Goal: Task Accomplishment & Management: Manage account settings

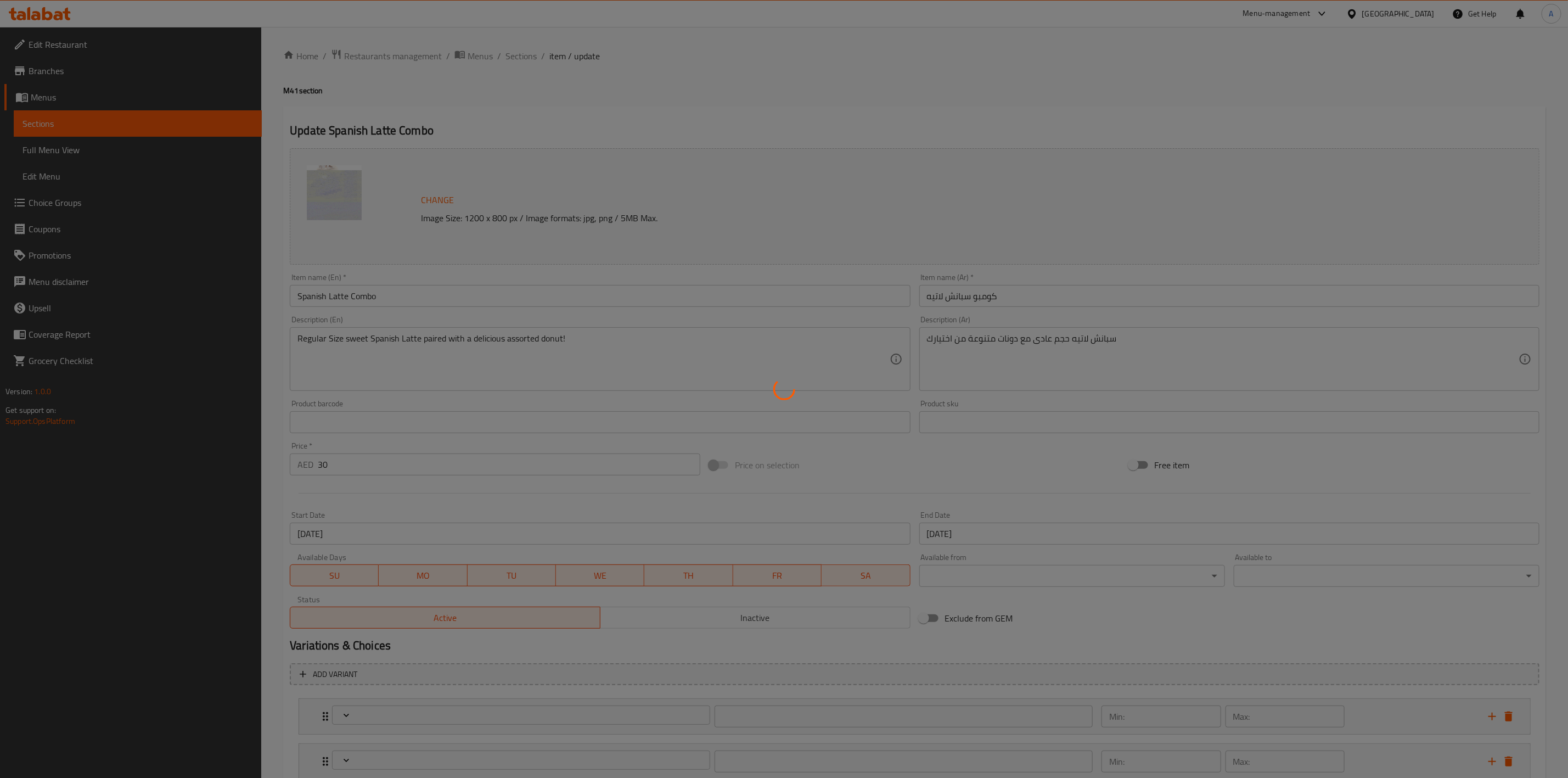
type input "اختيارك لدرجة حرارة القهوة الأولى:"
type input "1"
type input "Choice of Milk"
type input "1"
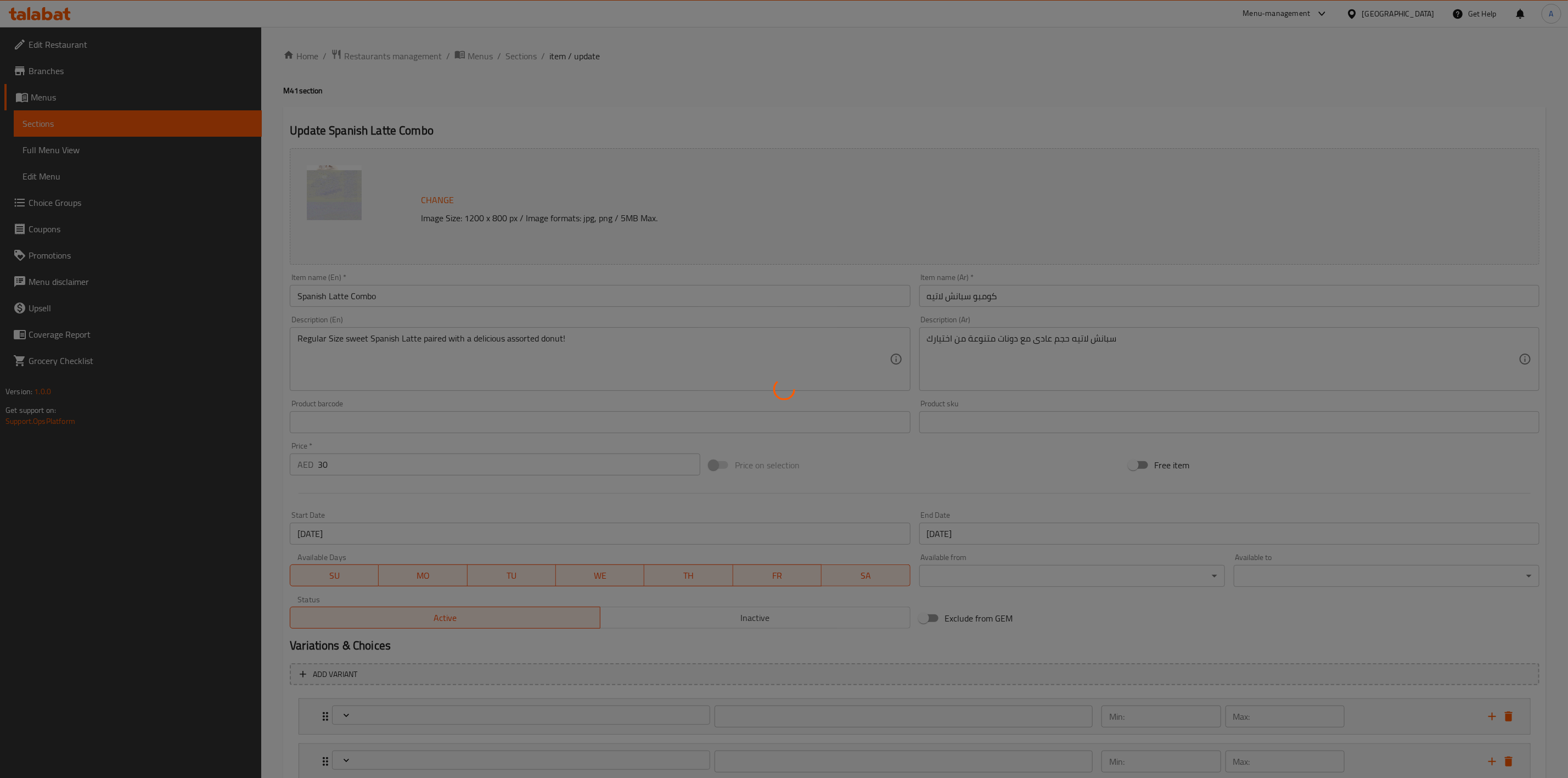
type input "1"
type input "Choice of 1 Doughnut"
type input "1"
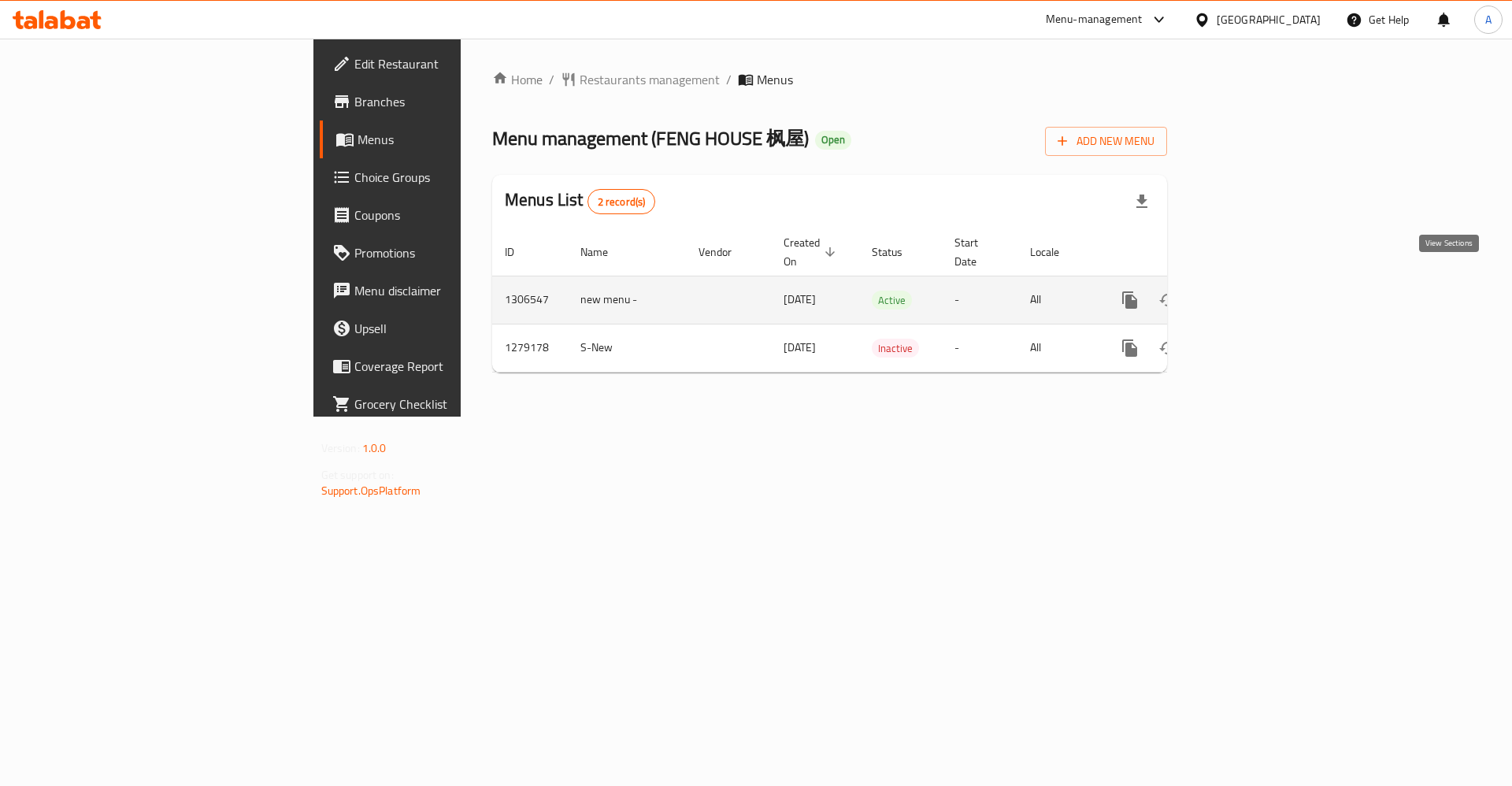
click at [1251, 293] on icon "enhanced table" at bounding box center [1243, 300] width 14 height 14
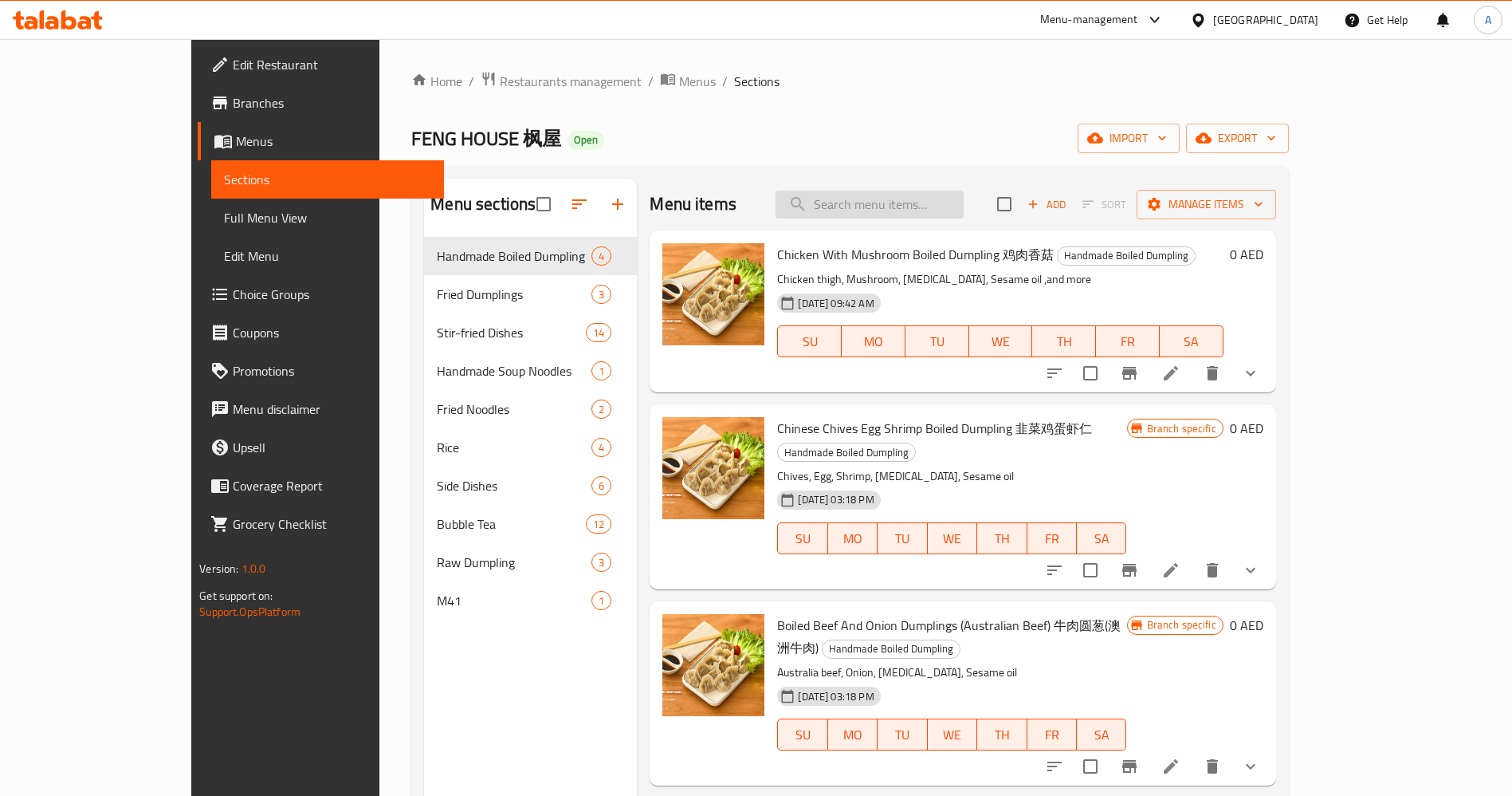
click at [905, 209] on input "search" at bounding box center [869, 205] width 188 height 28
click at [1270, 380] on button "show more" at bounding box center [1251, 373] width 38 height 38
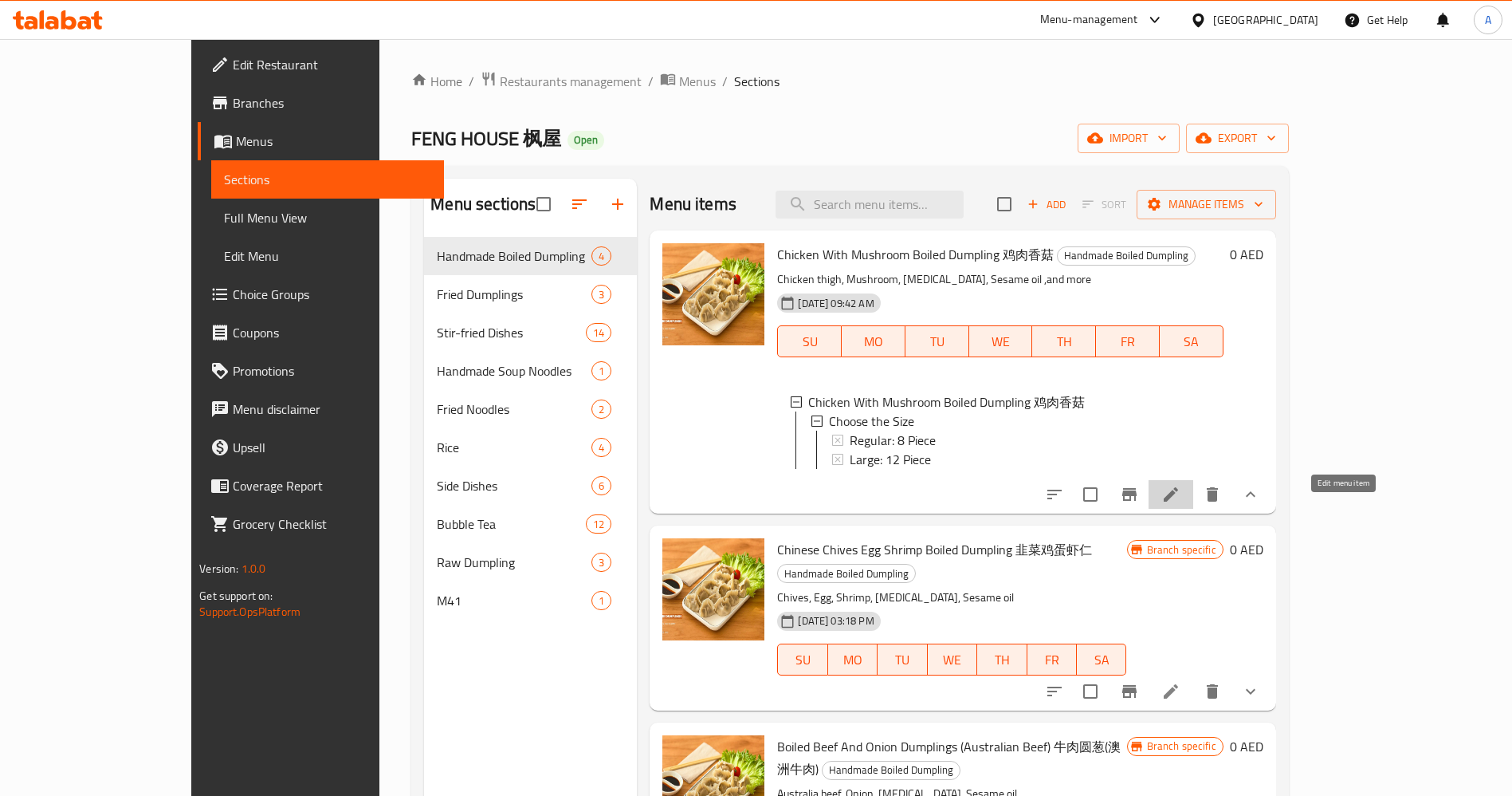
click at [1180, 504] on icon at bounding box center [1171, 494] width 19 height 19
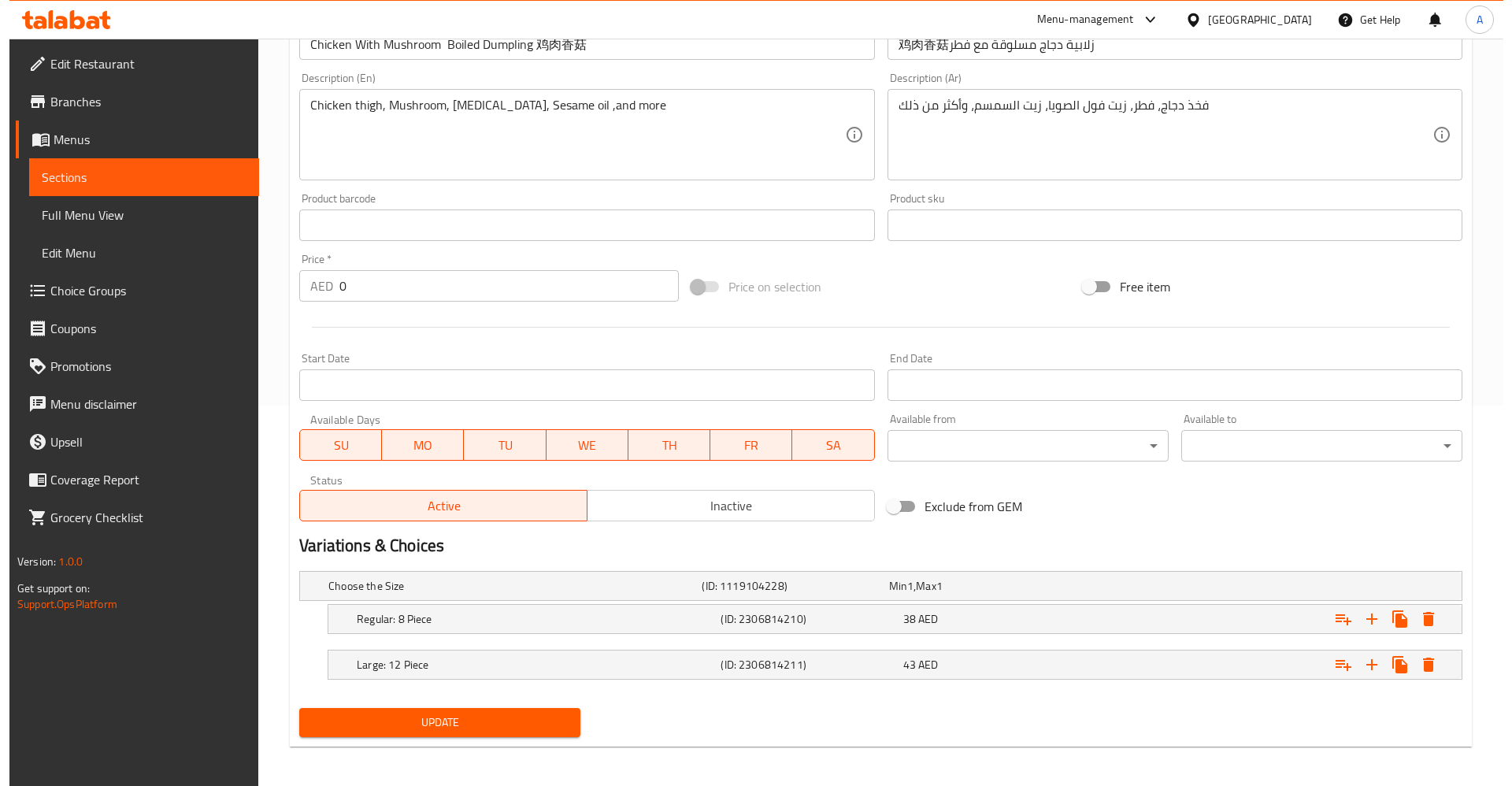
scroll to position [385, 0]
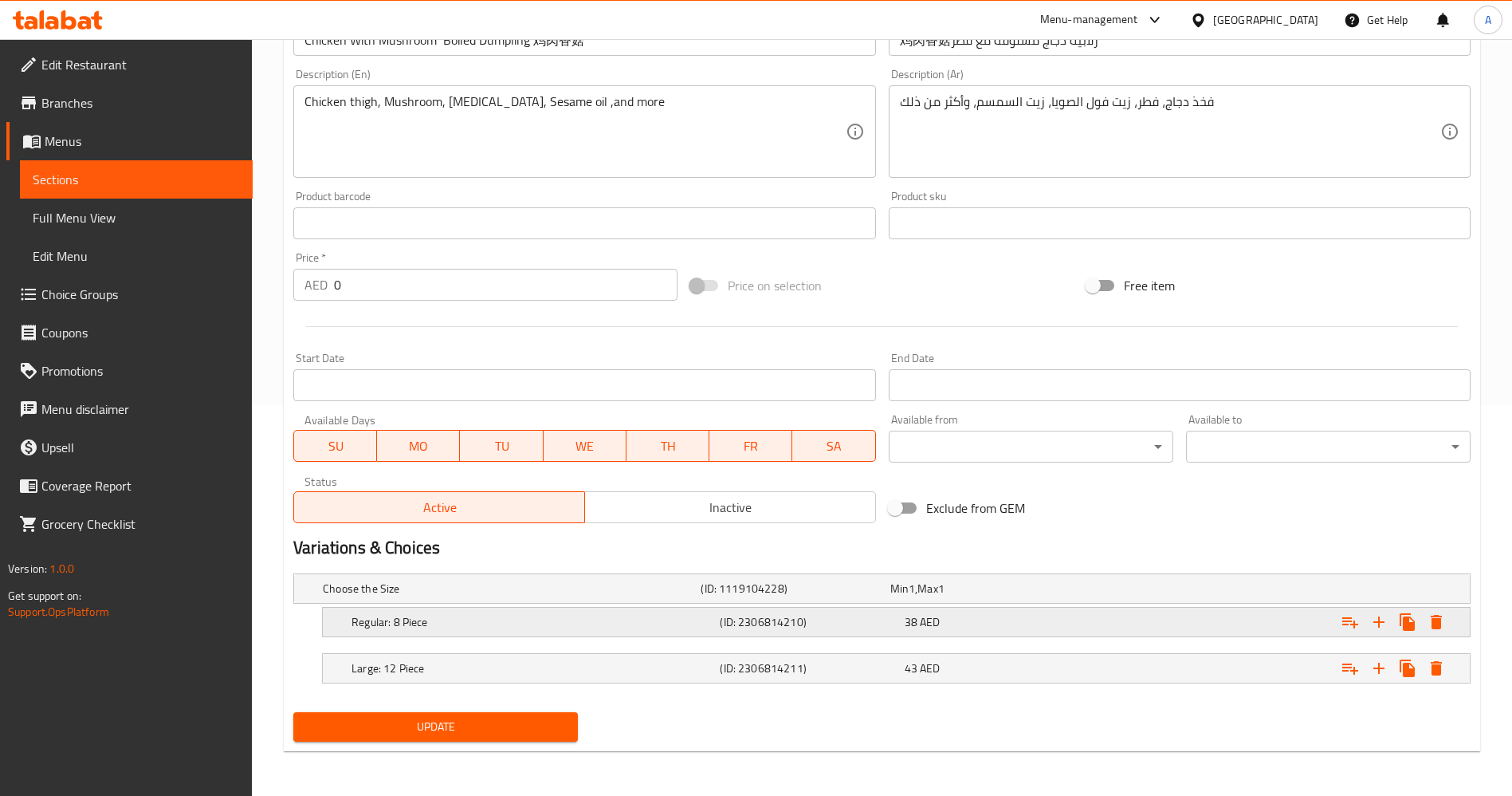
click at [788, 614] on h5 "(ID: 2306814210)" at bounding box center [809, 621] width 177 height 16
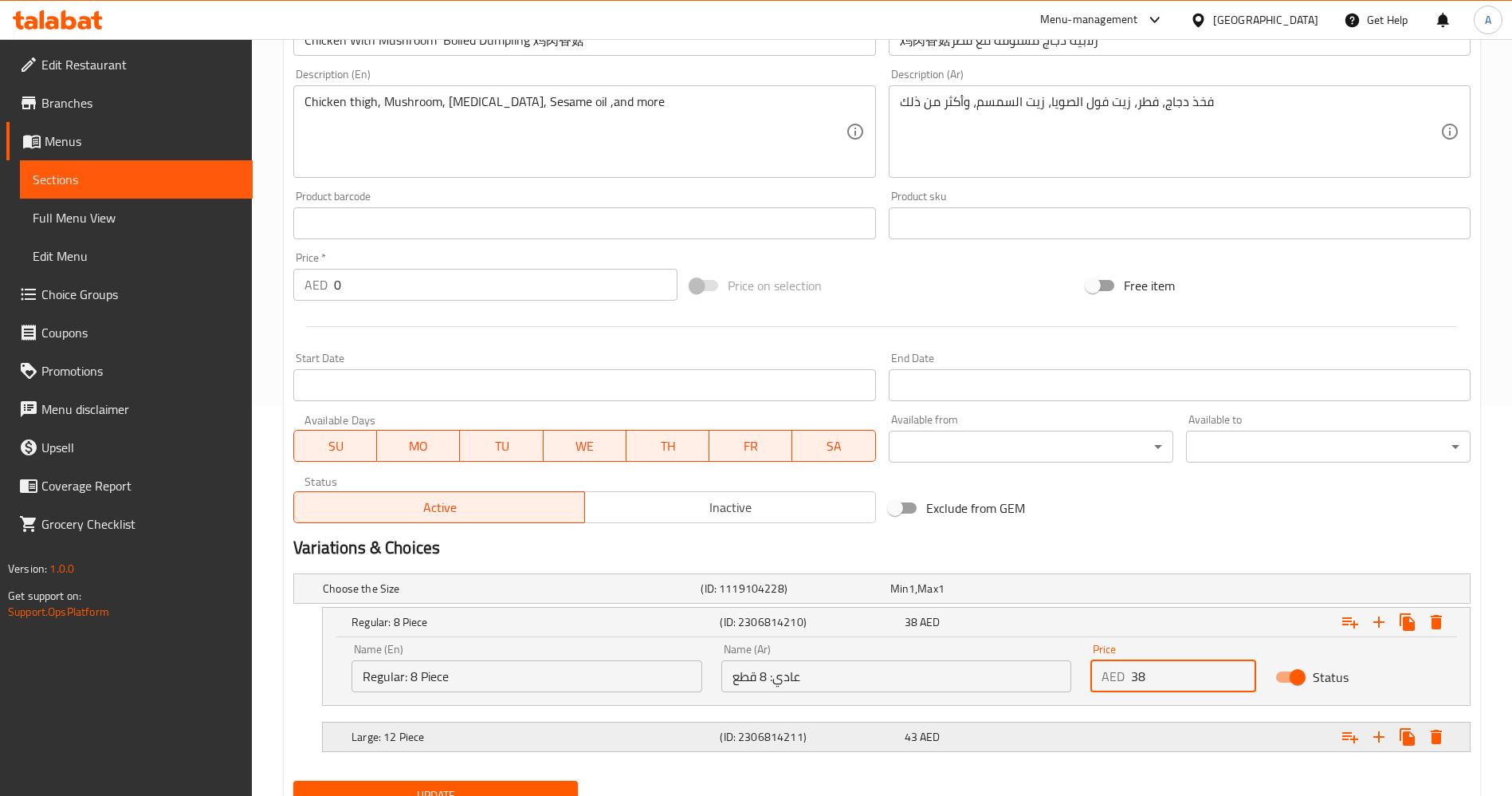
drag, startPoint x: 1145, startPoint y: 678, endPoint x: 1089, endPoint y: 727, distance: 74.4
click at [1089, 727] on div "Choose the Size (ID: 1119104228) Min 1 , Max 1 Name (En) Choose the Size Name (…" at bounding box center [882, 671] width 1190 height 207
click at [445, 264] on div "Price   * AED 0 Price *" at bounding box center [485, 277] width 384 height 49
click at [374, 289] on input "0" at bounding box center [506, 285] width 344 height 32
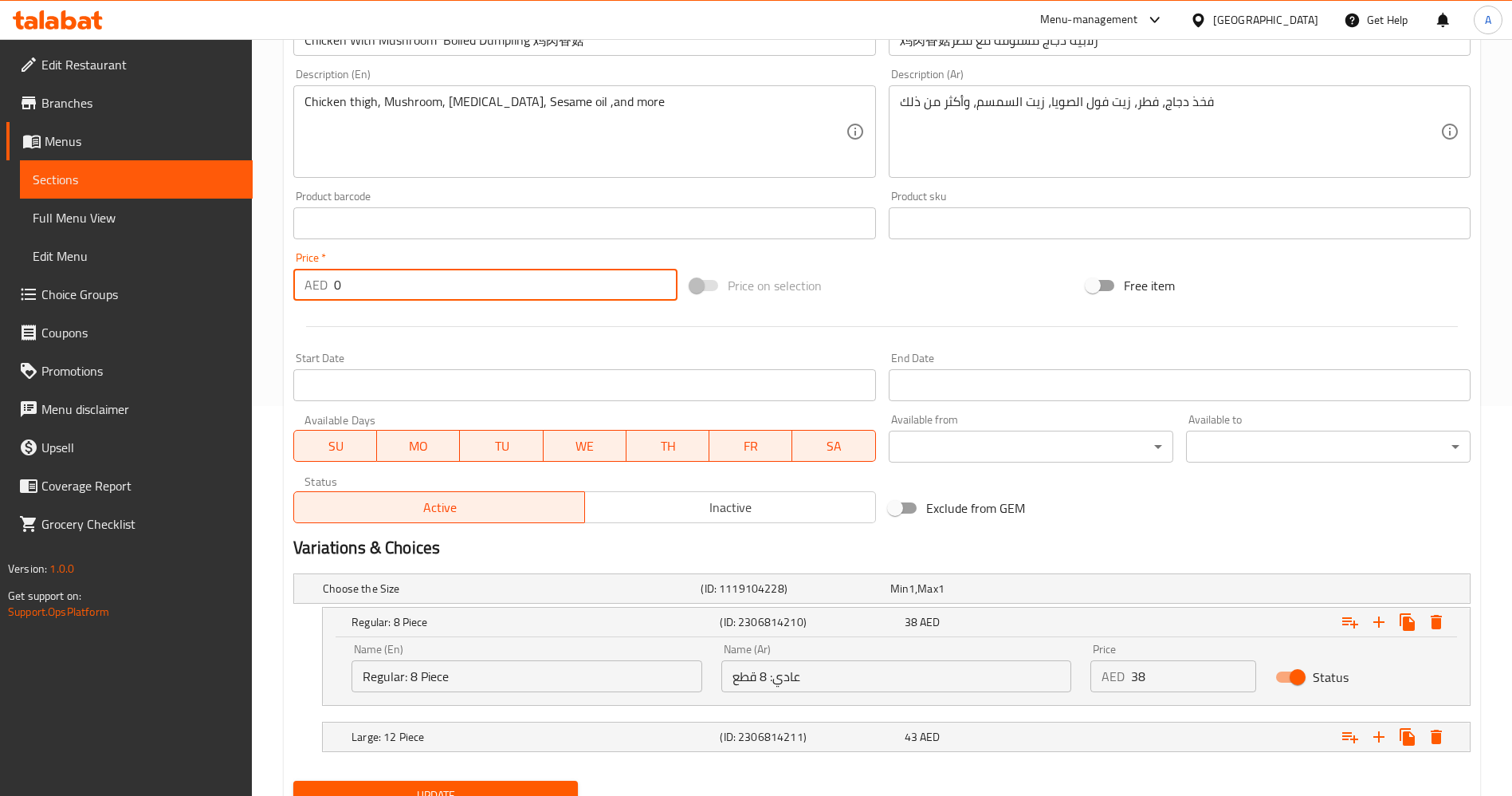
click at [374, 289] on input "0" at bounding box center [506, 285] width 344 height 32
paste input "38"
type input "38"
click at [1439, 616] on icon "Expand" at bounding box center [1436, 621] width 11 height 14
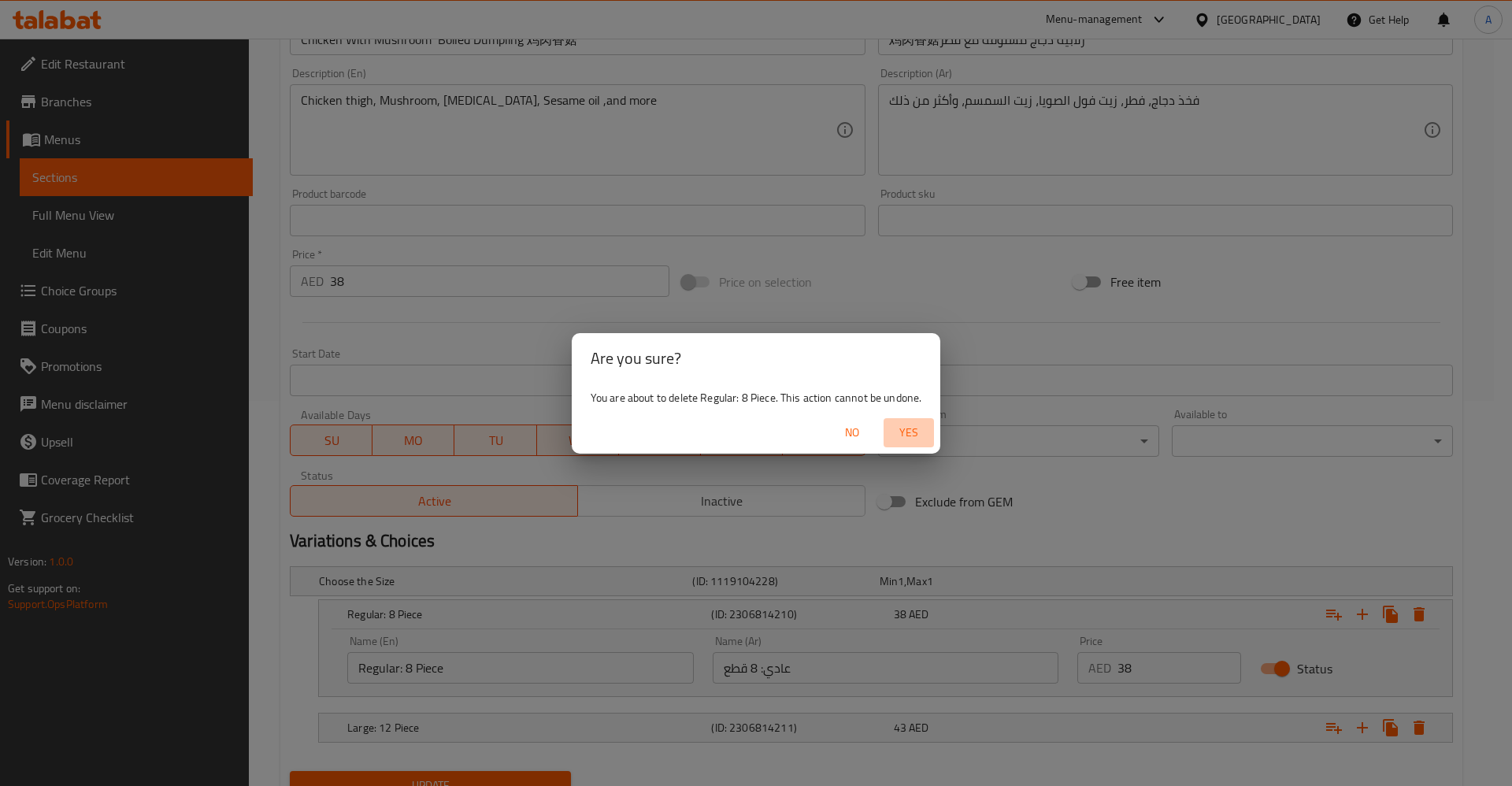
click at [915, 424] on span "Yes" at bounding box center [909, 432] width 38 height 19
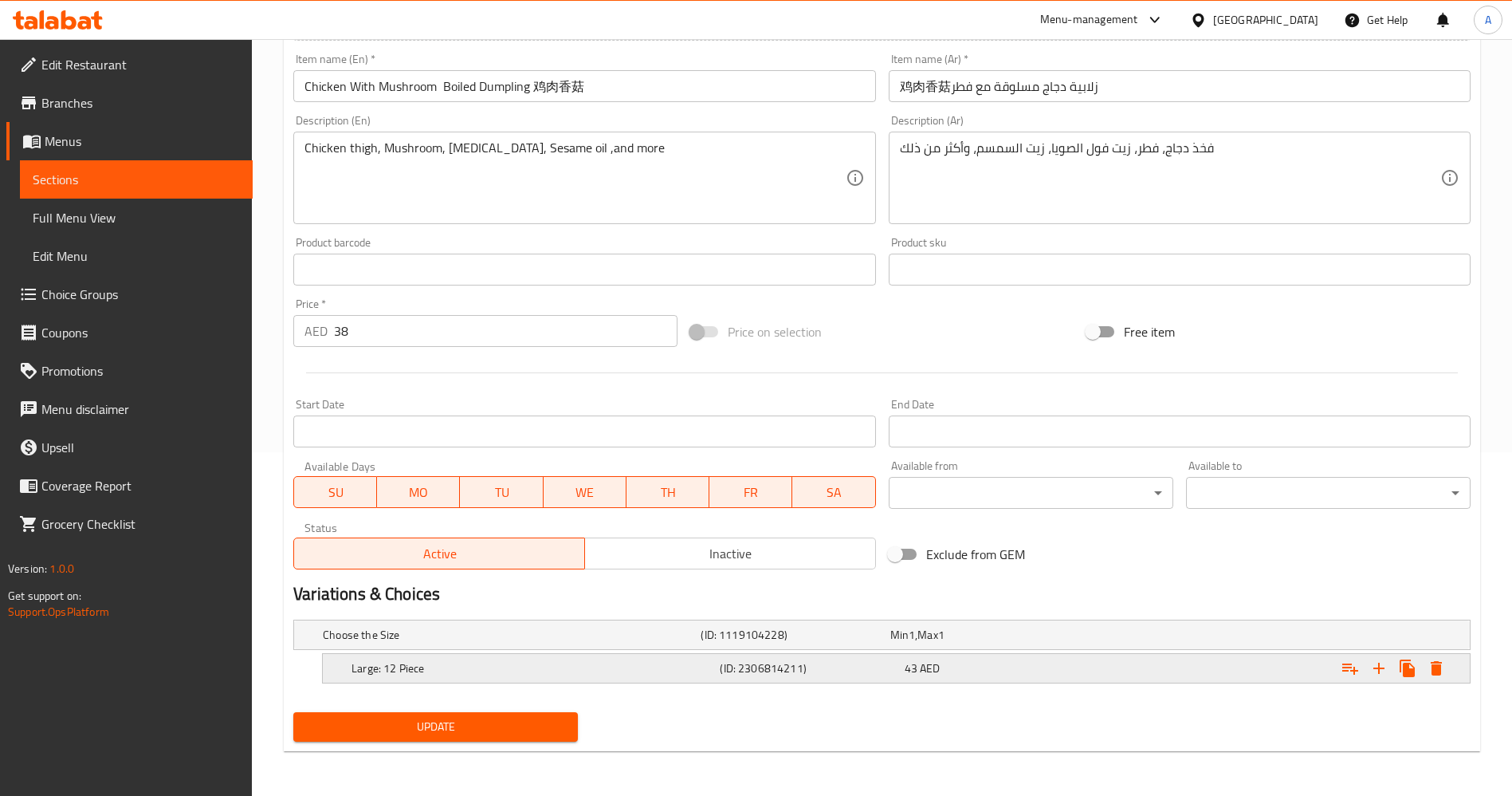
click at [781, 672] on h5 "(ID: 2306814211)" at bounding box center [809, 668] width 177 height 16
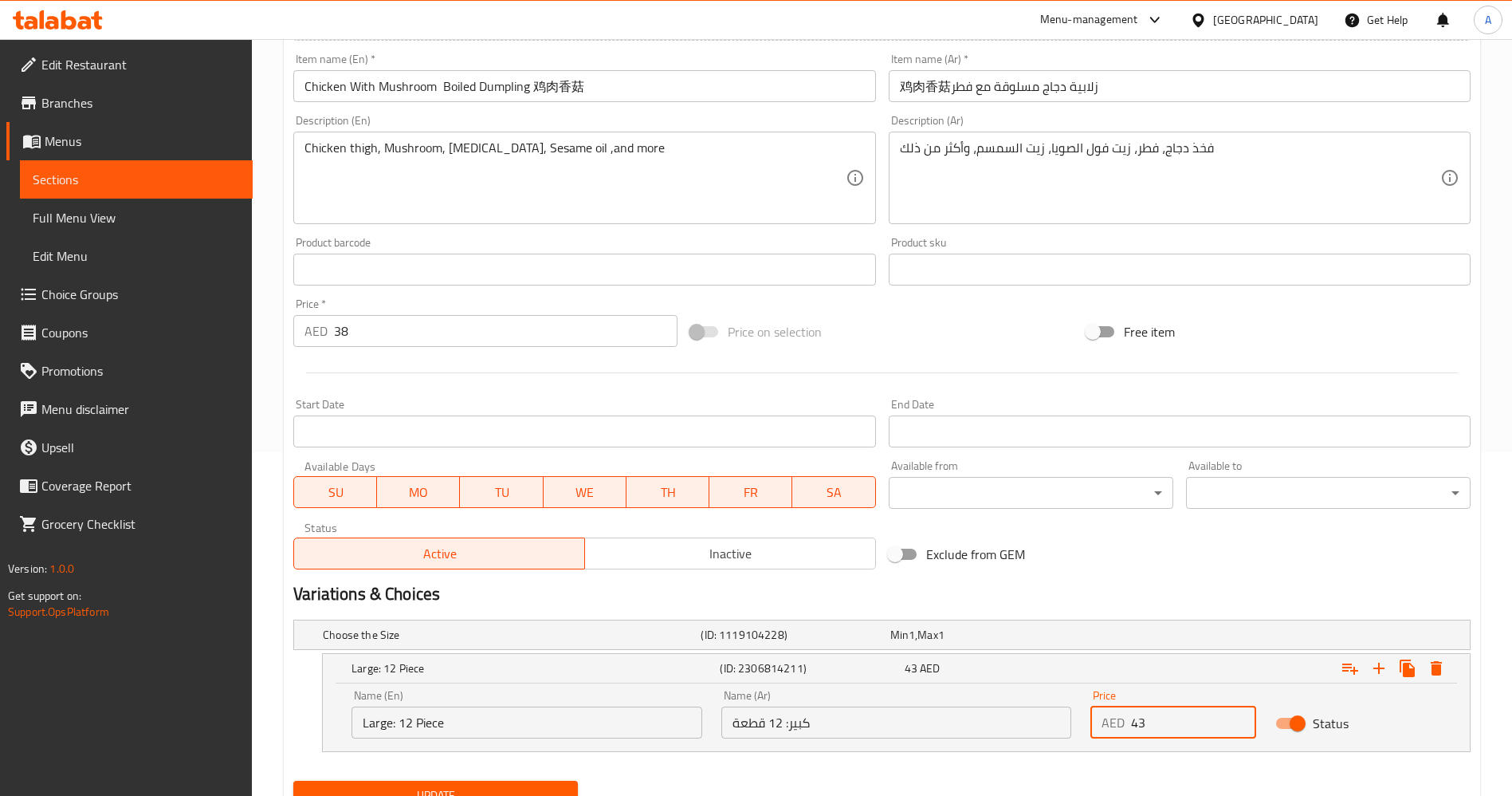
drag, startPoint x: 1174, startPoint y: 724, endPoint x: 982, endPoint y: 745, distance: 193.1
click at [982, 745] on div "Name (En) Large: 12 Piece Name (En) Name (Ar) كبير: 12 قطعة Name (Ar) Price AED…" at bounding box center [896, 714] width 1109 height 68
type input "5"
click at [928, 661] on span "AED" at bounding box center [923, 668] width 20 height 21
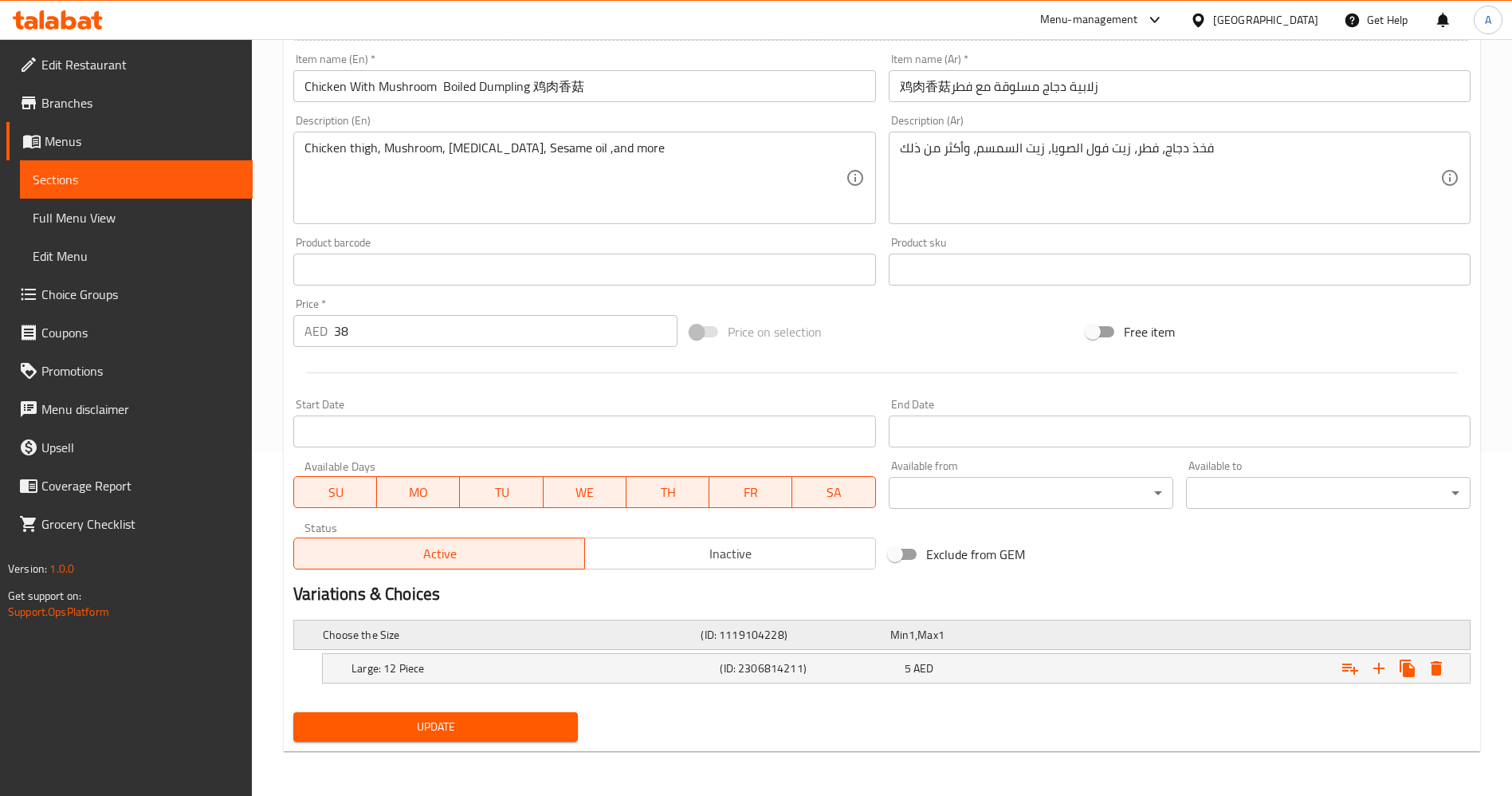
click at [792, 624] on div "(ID: 1119104228)" at bounding box center [792, 635] width 189 height 22
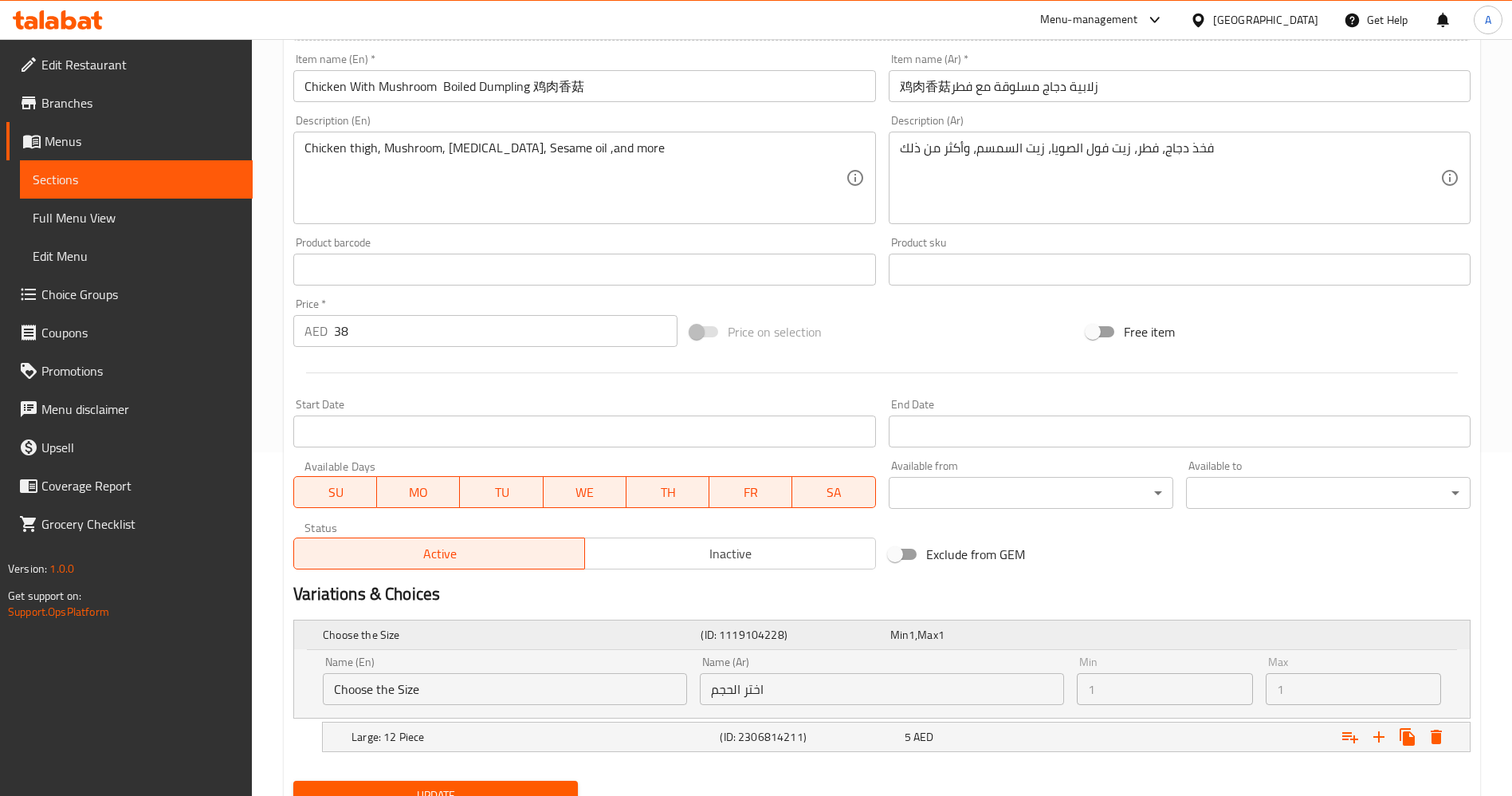
click at [830, 645] on div "(ID: 1119104228)" at bounding box center [792, 635] width 189 height 22
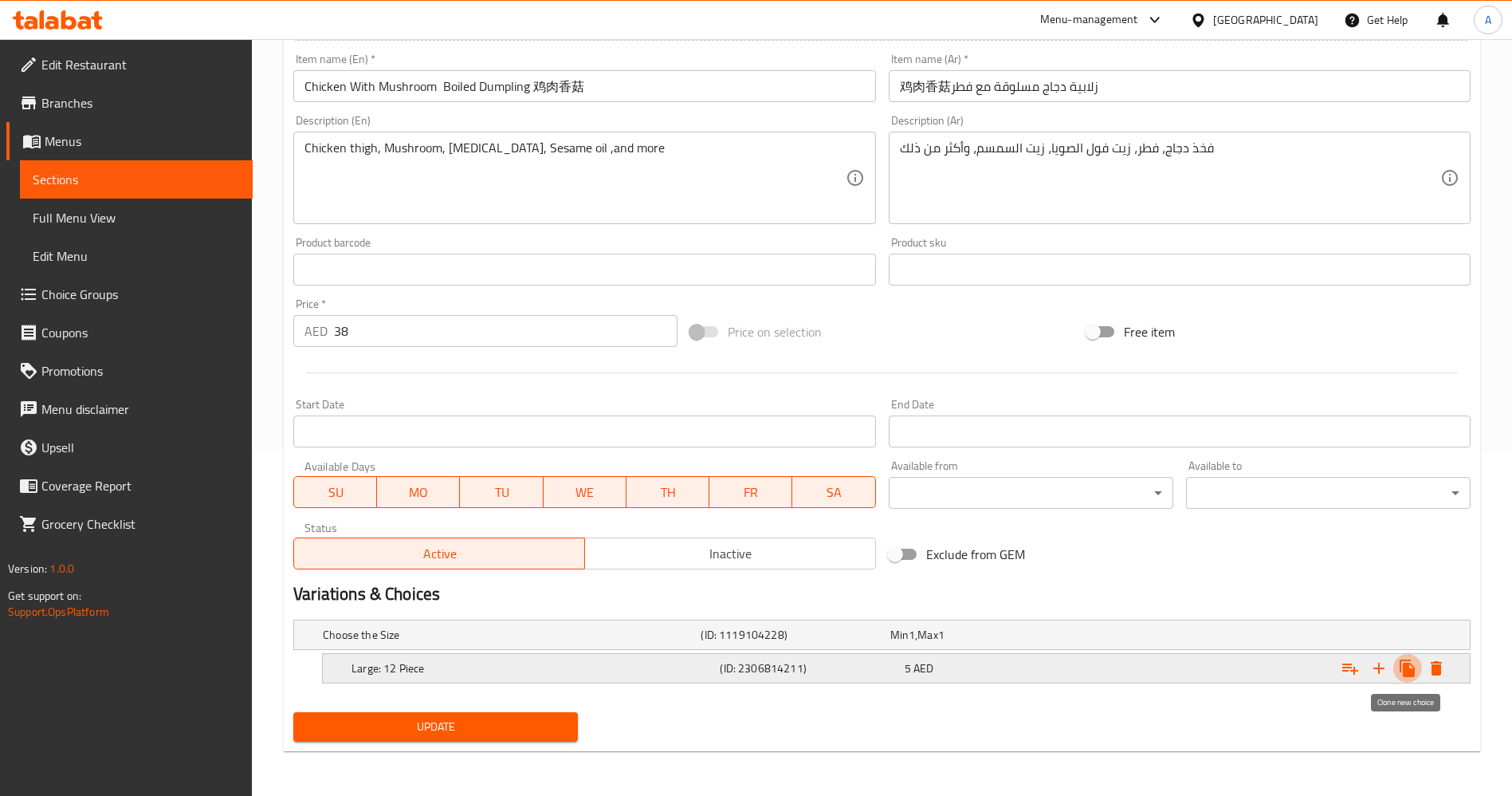
click at [1413, 672] on icon "Expand" at bounding box center [1407, 668] width 15 height 18
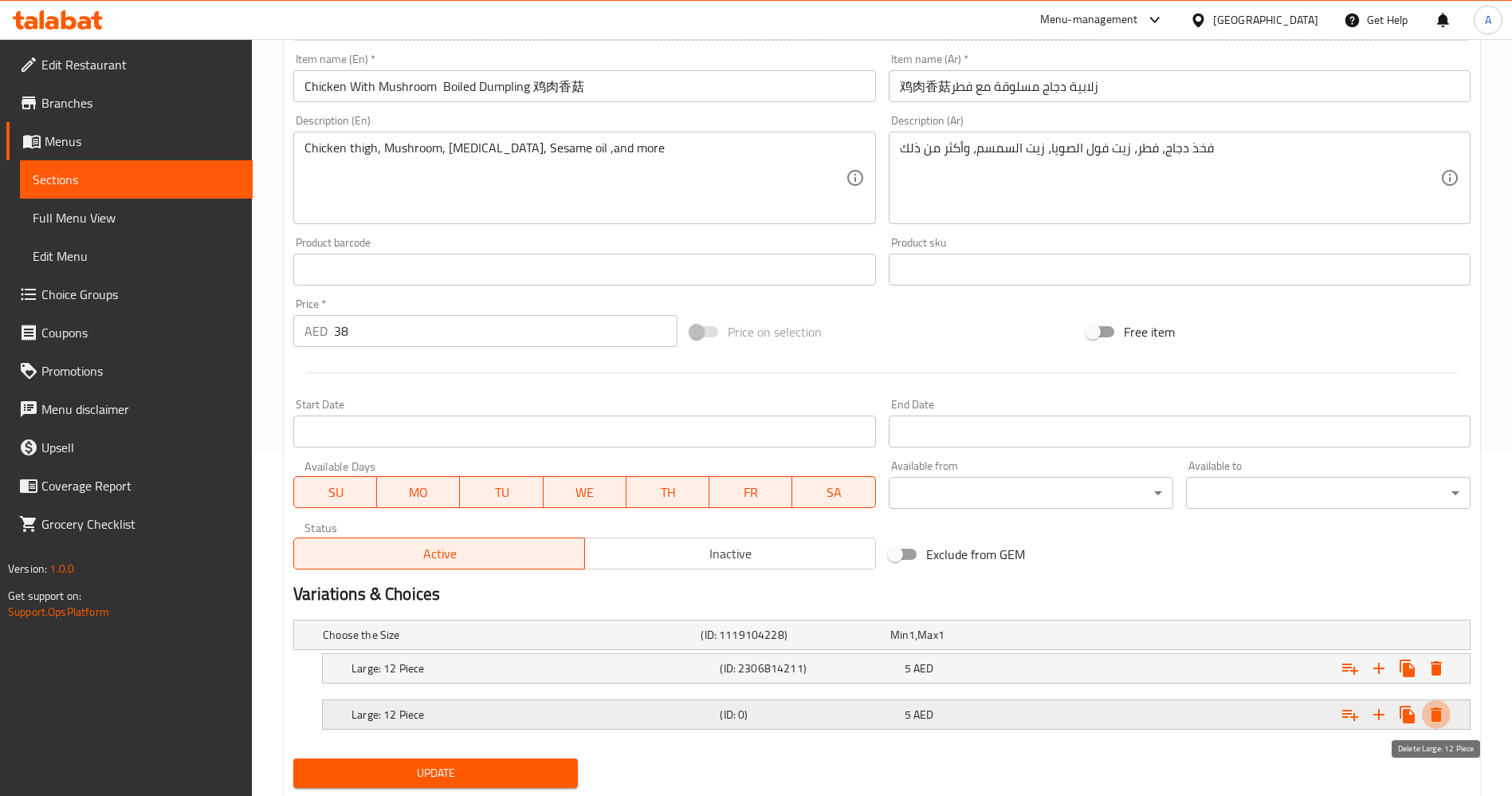
click at [1439, 704] on button "Expand" at bounding box center [1436, 714] width 29 height 29
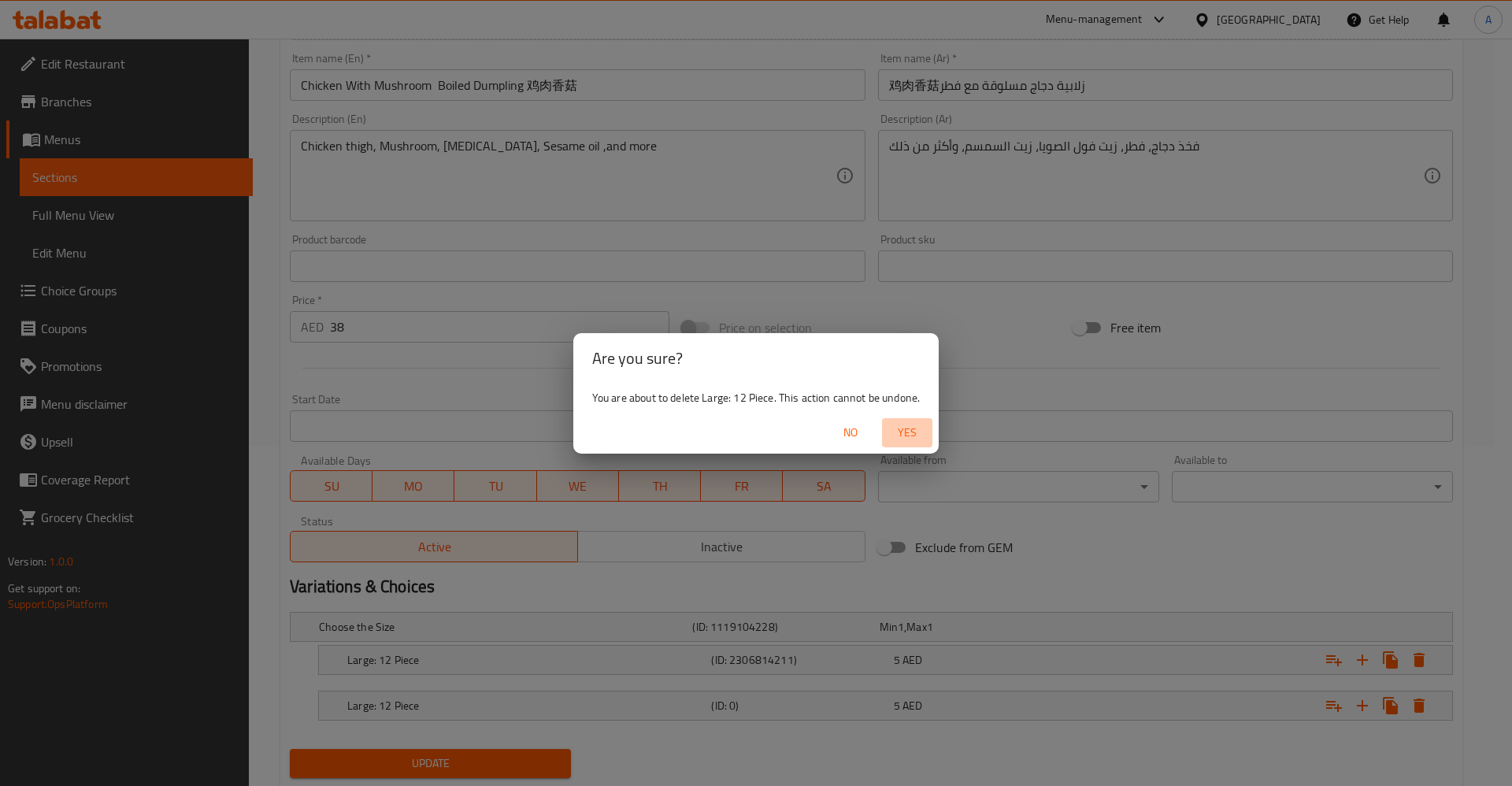
click at [918, 435] on span "Yes" at bounding box center [907, 432] width 38 height 19
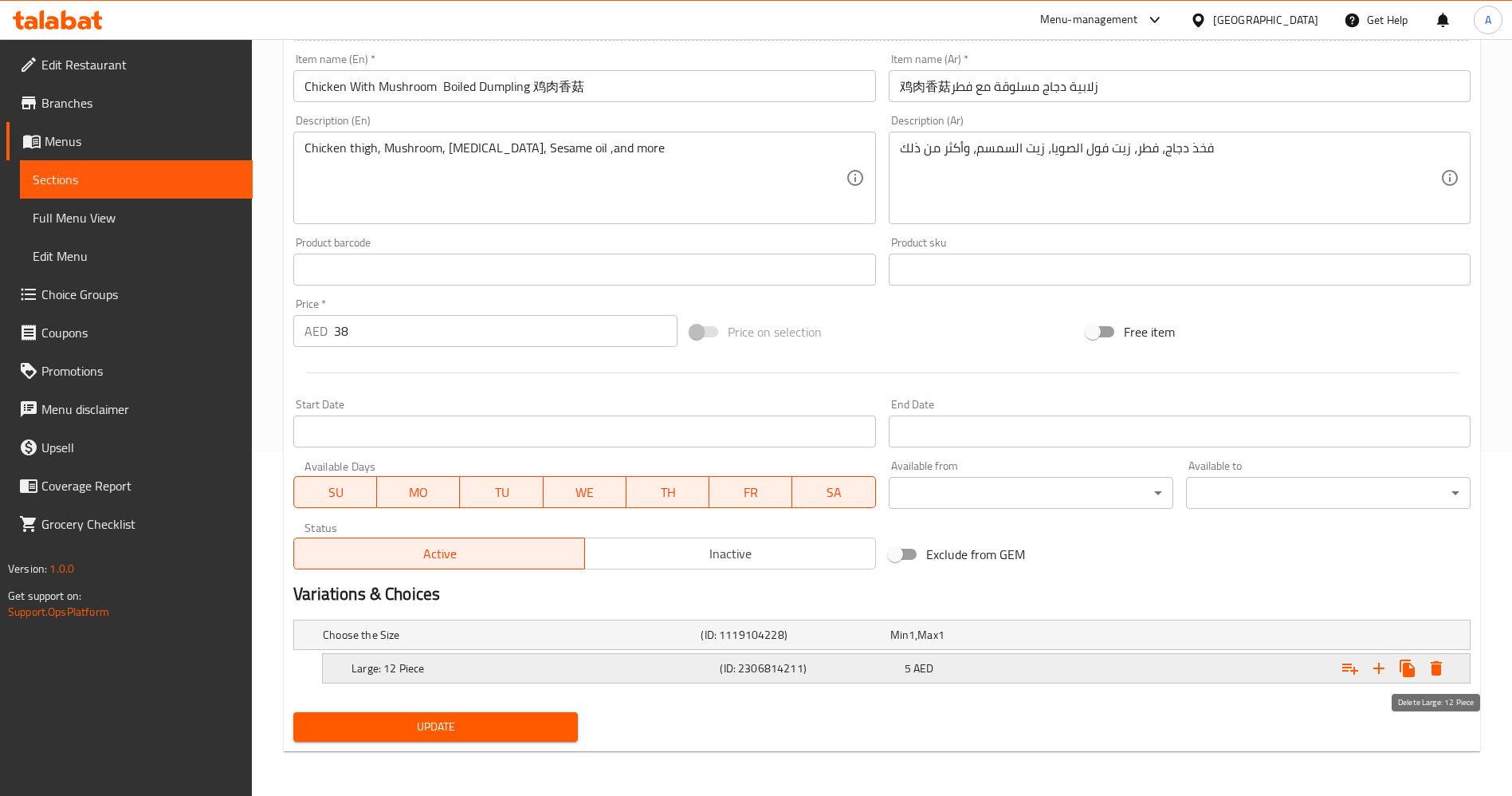
click at [1442, 675] on icon "Expand" at bounding box center [1436, 668] width 19 height 19
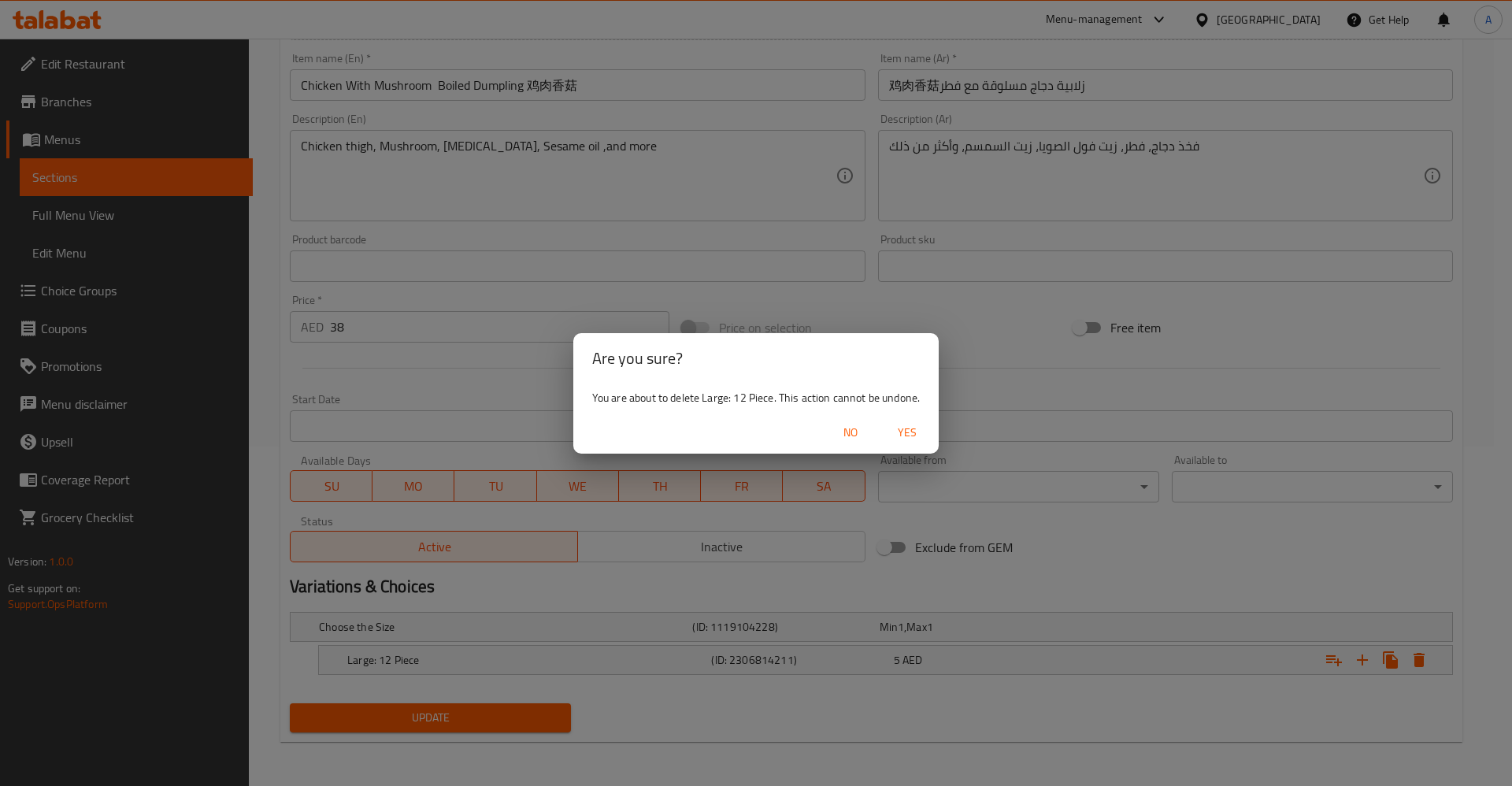
click at [914, 430] on span "Yes" at bounding box center [907, 432] width 38 height 19
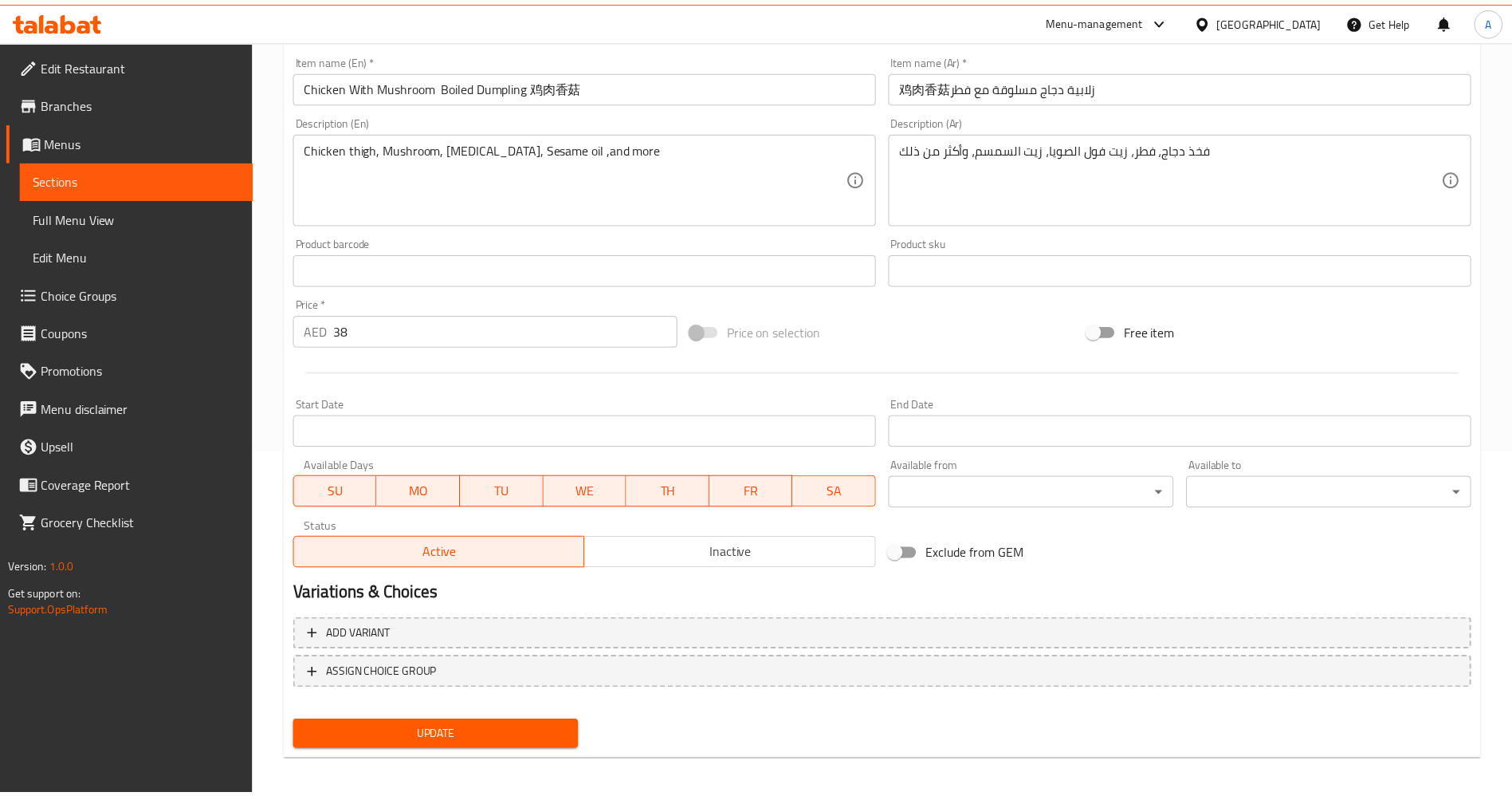
scroll to position [338, 0]
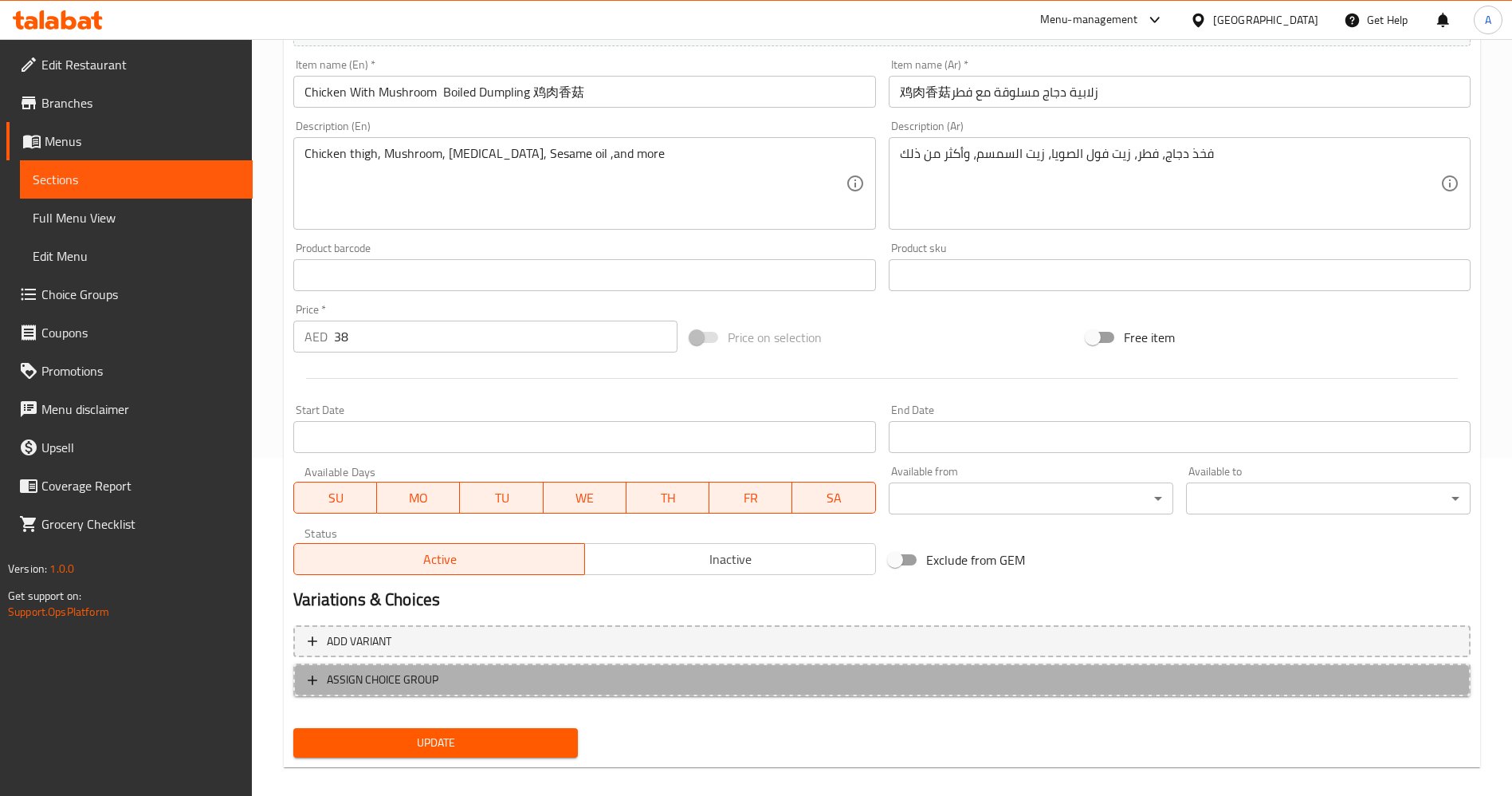
click at [312, 683] on icon "button" at bounding box center [312, 680] width 16 height 16
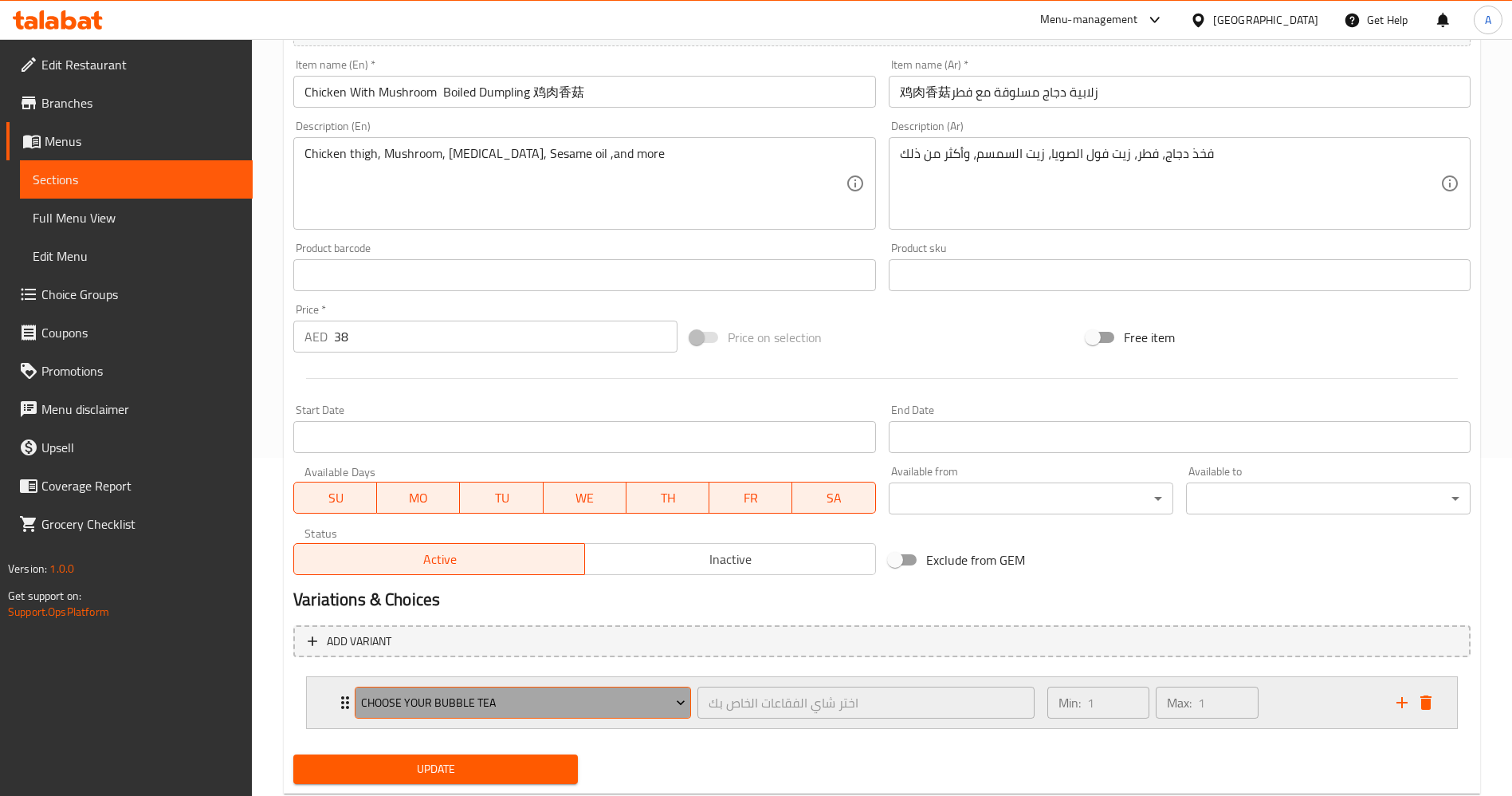
click at [518, 696] on span "Choose your Bubble Tea" at bounding box center [523, 703] width 324 height 20
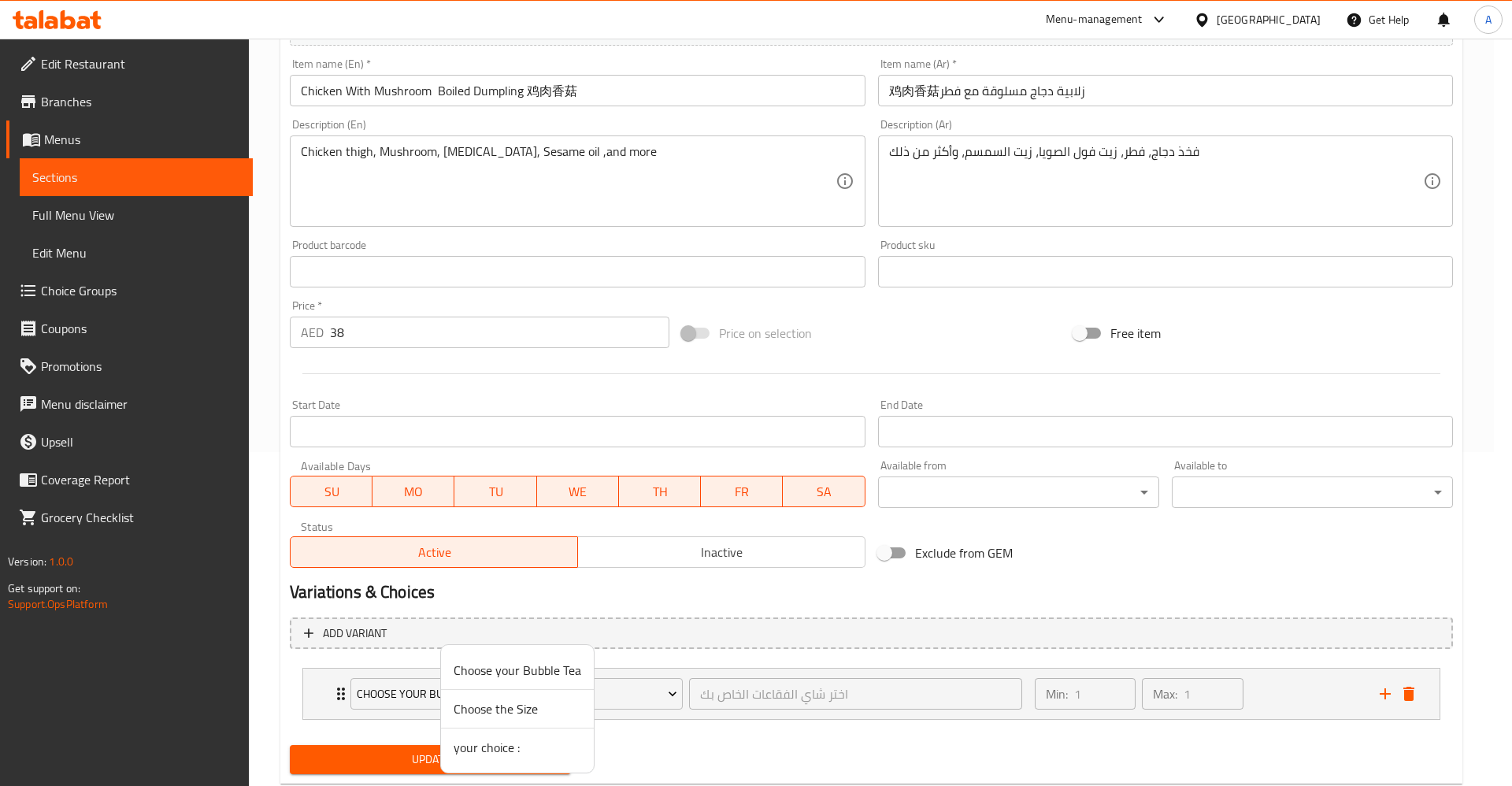
click at [518, 709] on span "Choose the Size" at bounding box center [518, 709] width 127 height 18
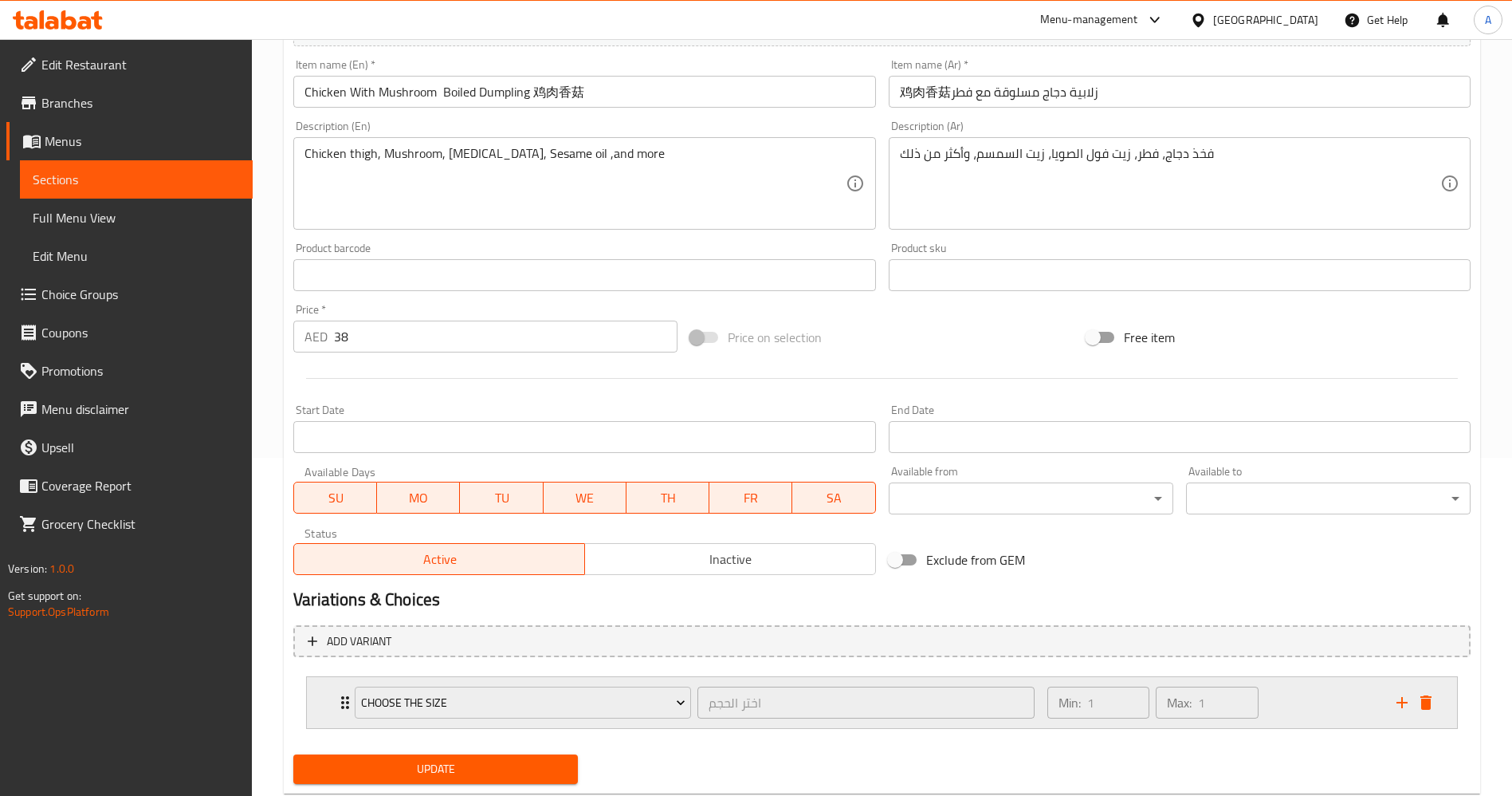
click at [1419, 712] on button "delete" at bounding box center [1426, 703] width 24 height 24
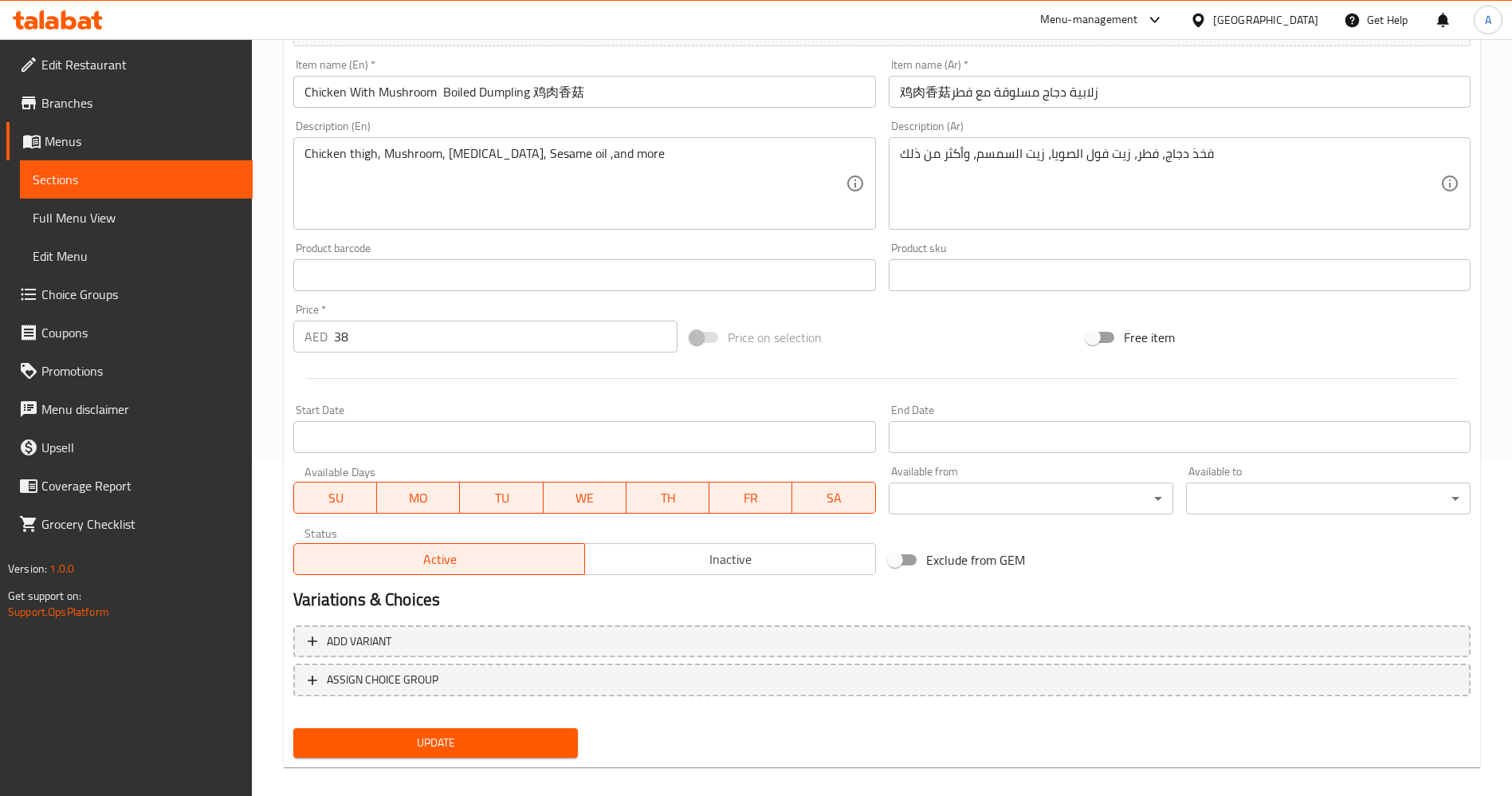
click at [429, 736] on span "Update" at bounding box center [435, 742] width 259 height 20
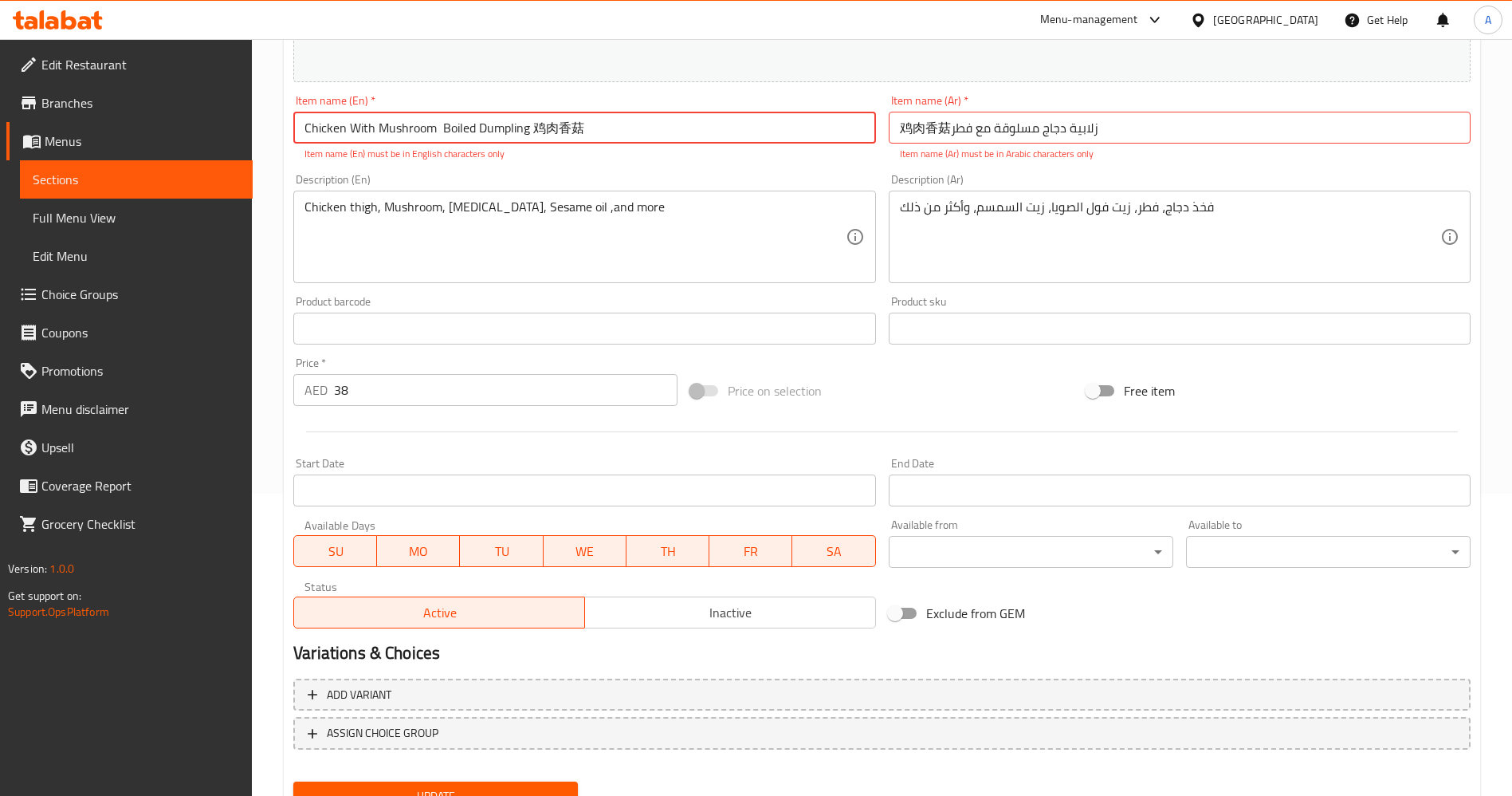
scroll to position [372, 0]
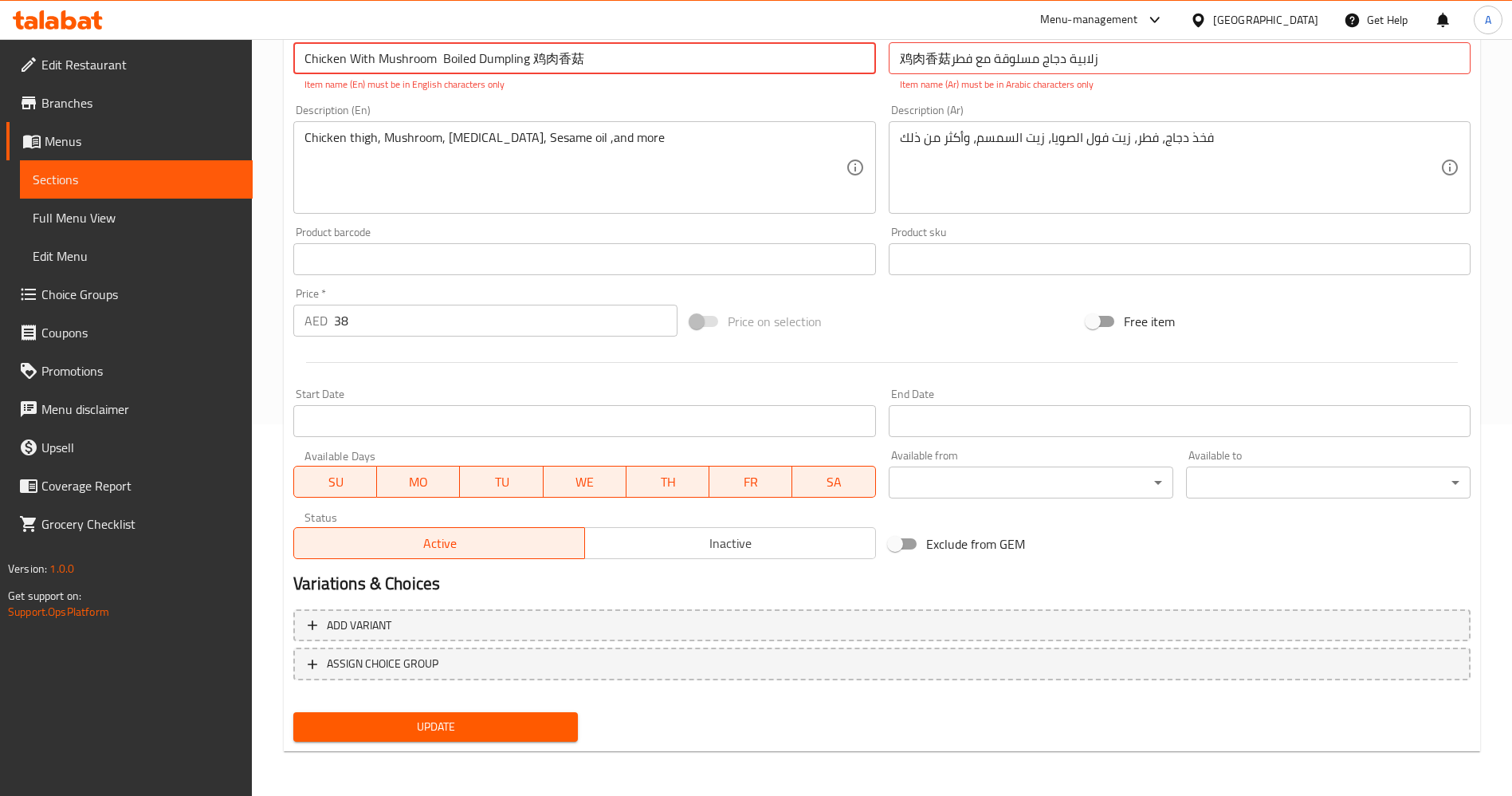
click at [425, 719] on span "Update" at bounding box center [435, 726] width 259 height 20
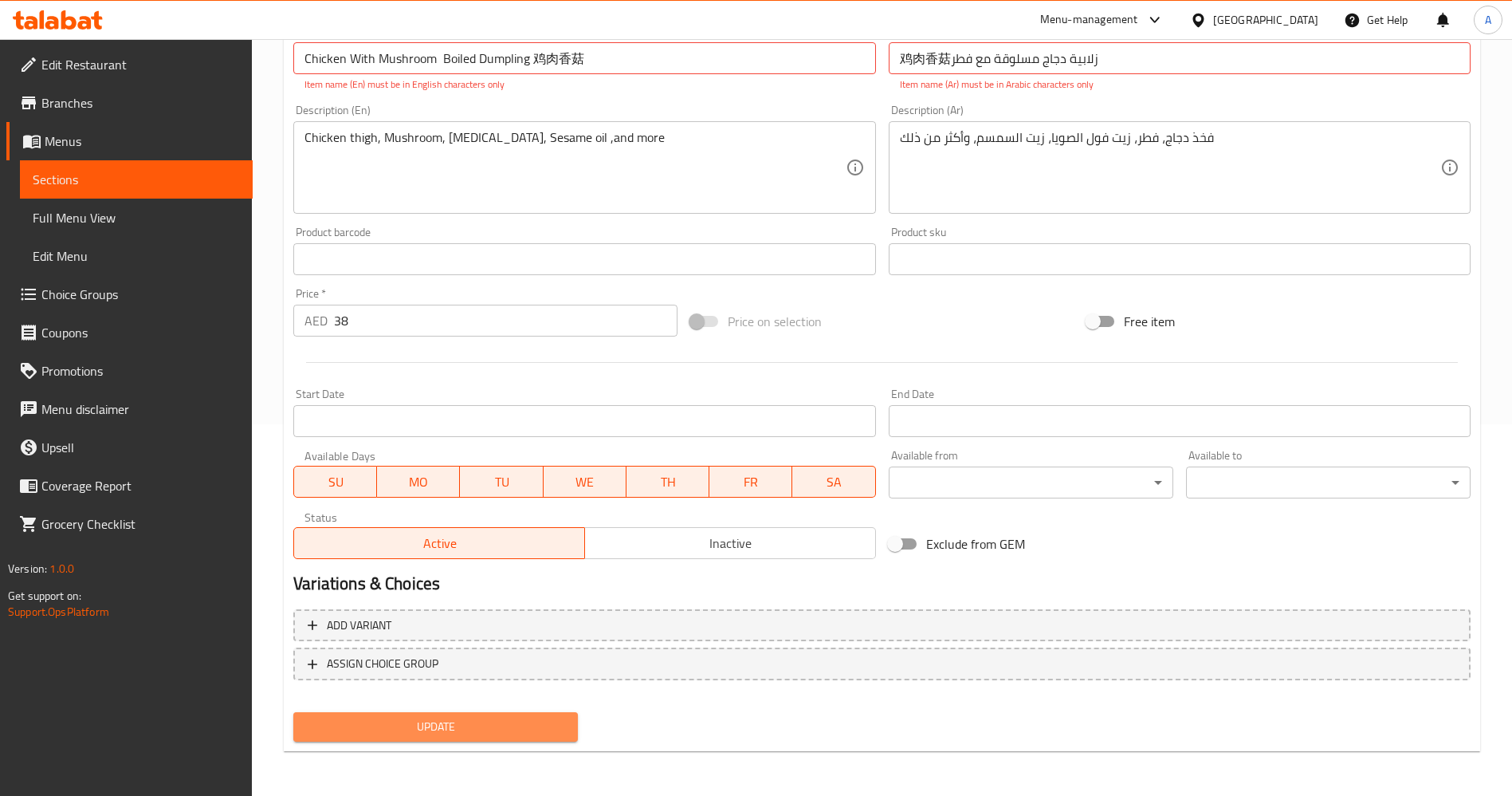
click at [425, 719] on span "Update" at bounding box center [435, 726] width 259 height 20
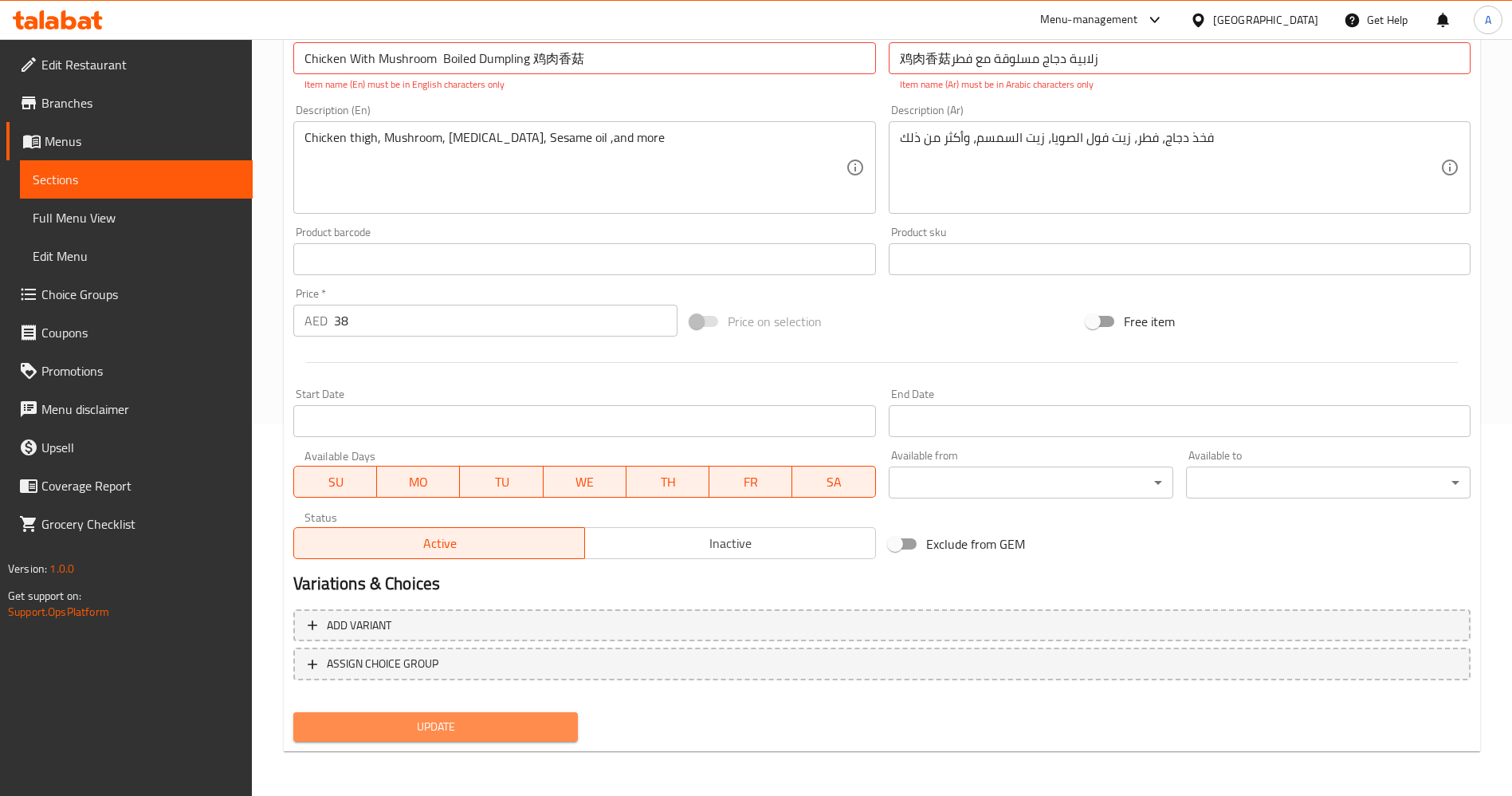
click at [425, 719] on span "Update" at bounding box center [435, 726] width 259 height 20
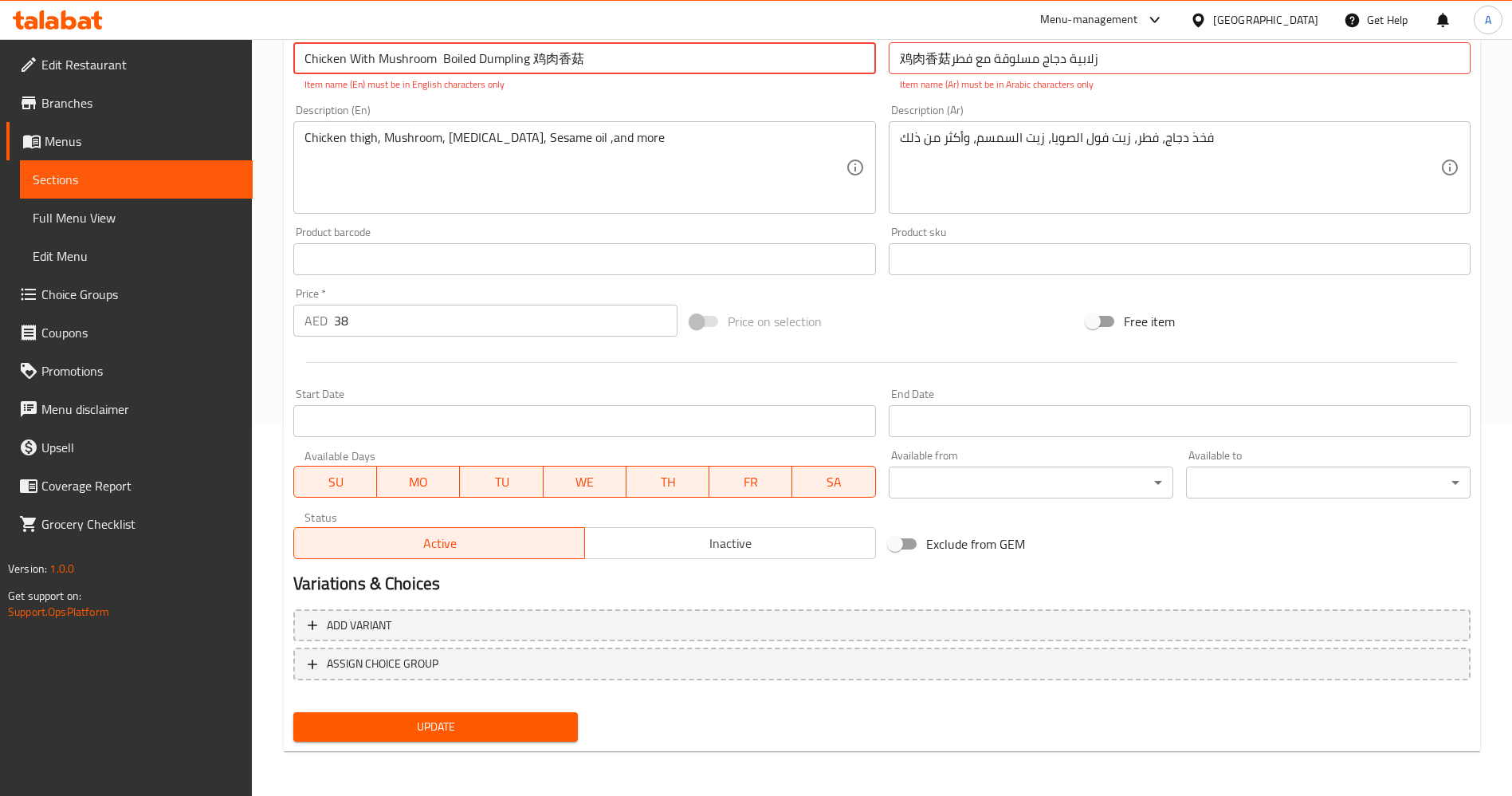
click at [425, 719] on span "Update" at bounding box center [435, 726] width 259 height 20
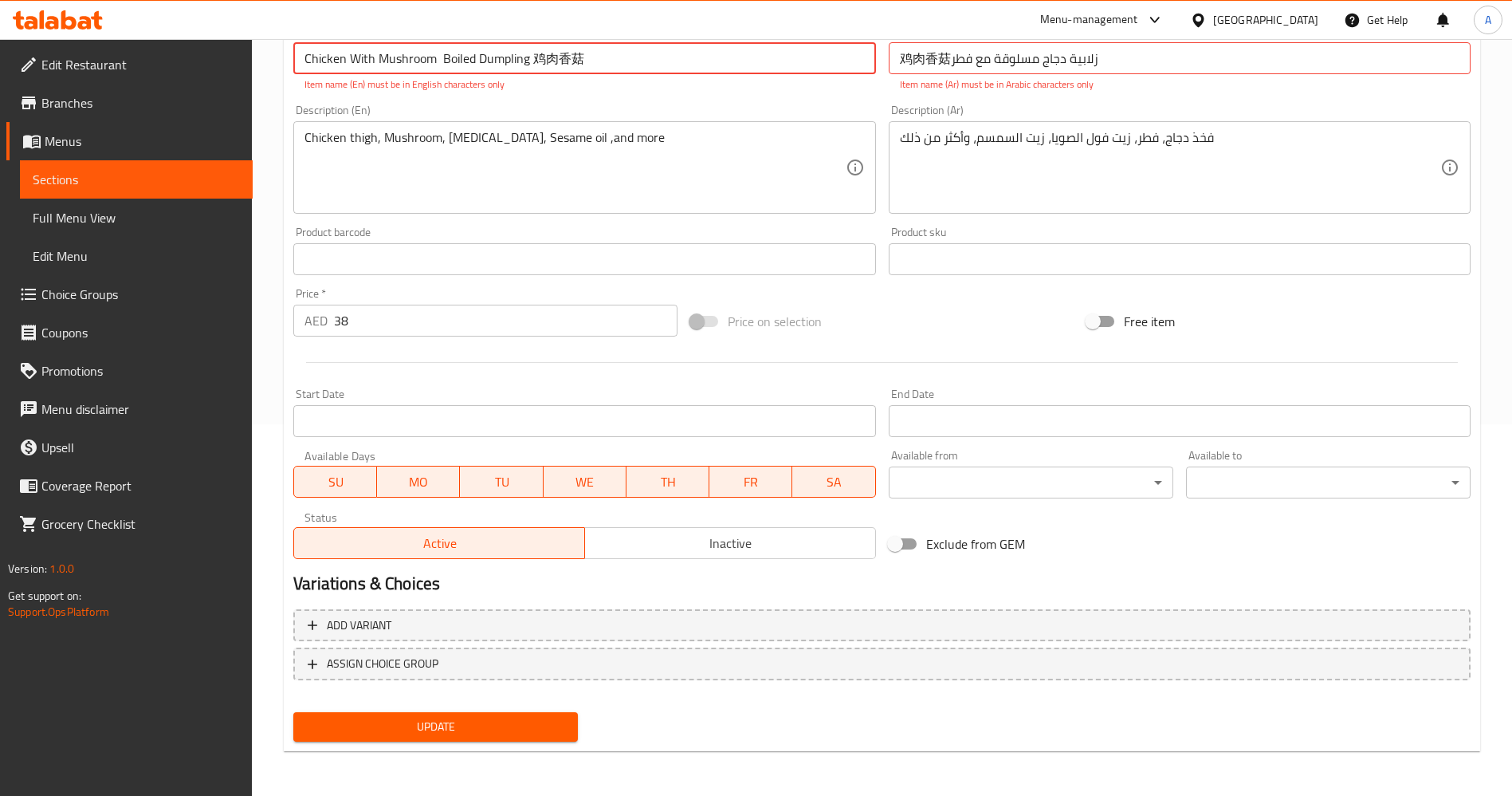
click at [425, 719] on span "Update" at bounding box center [435, 726] width 259 height 20
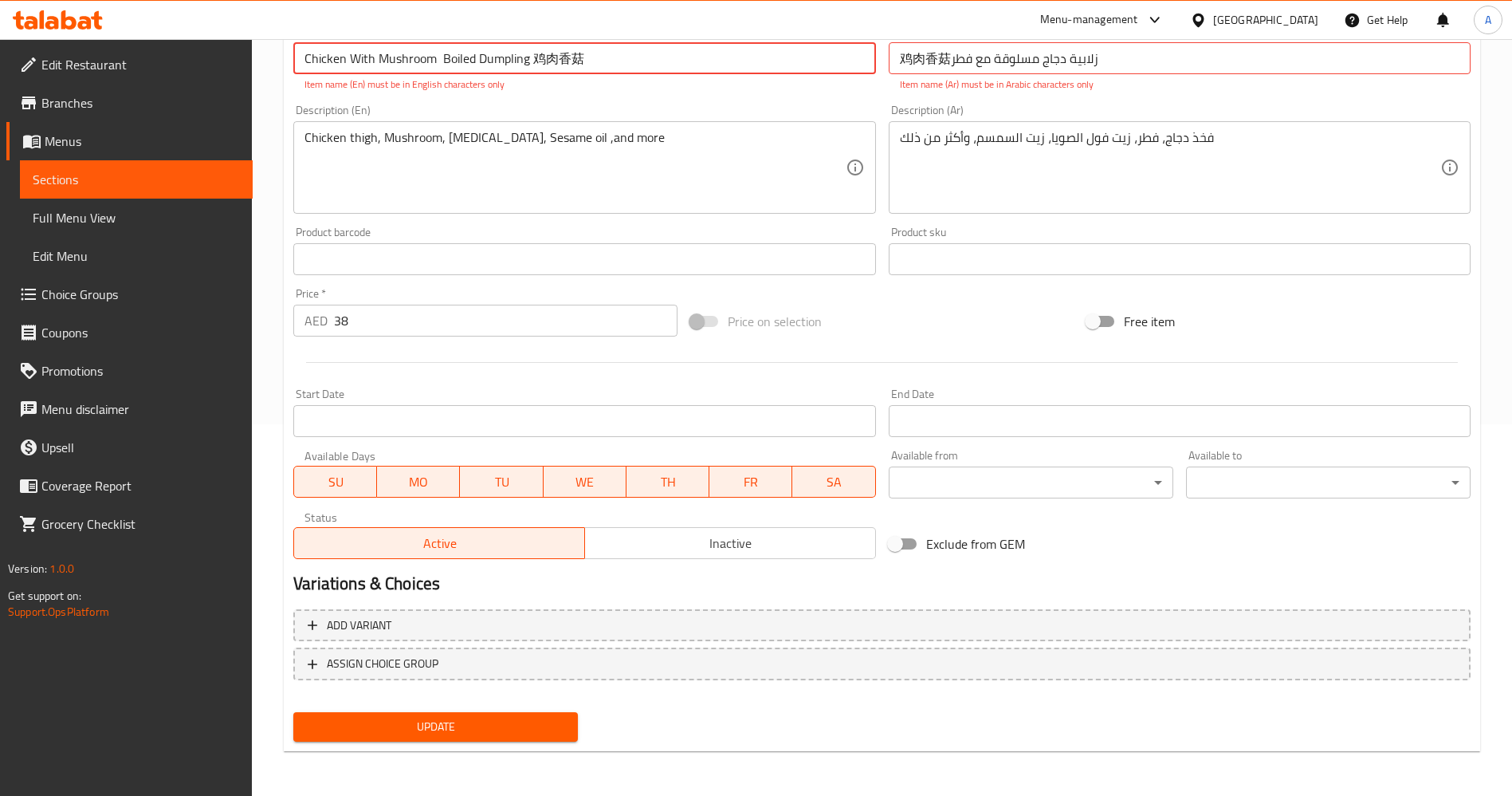
click at [425, 719] on span "Update" at bounding box center [435, 726] width 259 height 20
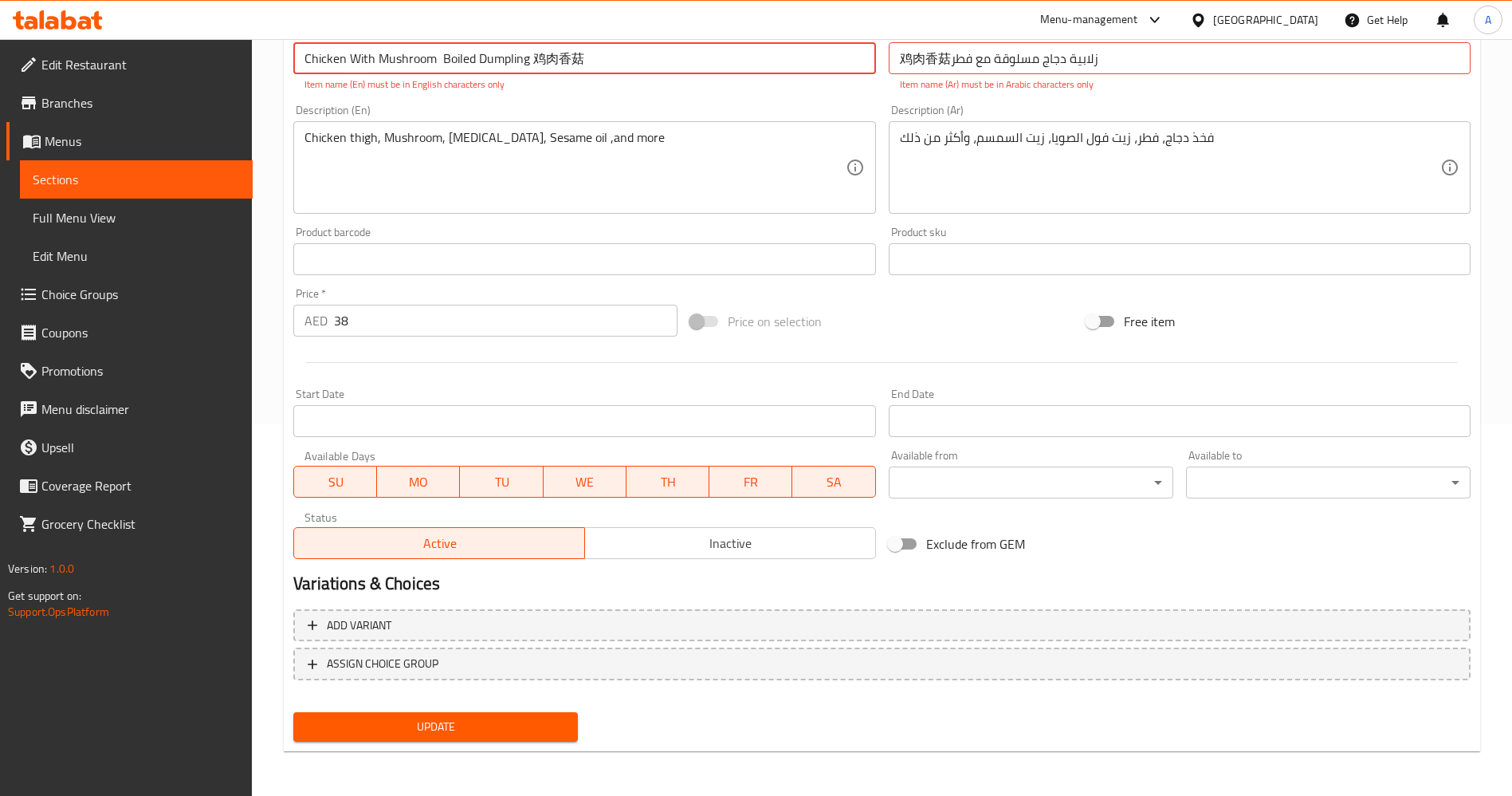
click at [425, 719] on span "Update" at bounding box center [435, 726] width 259 height 20
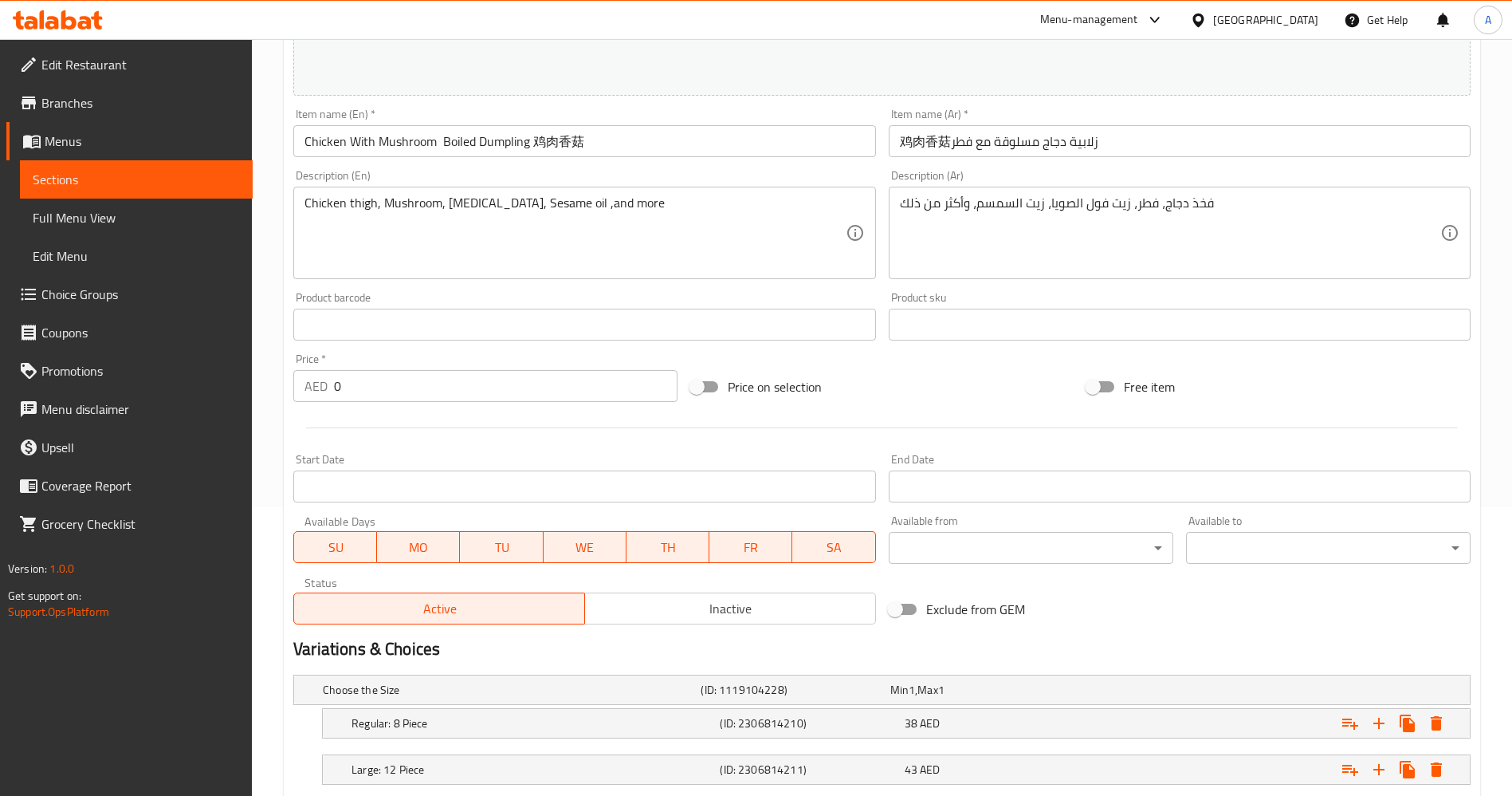
scroll to position [390, 0]
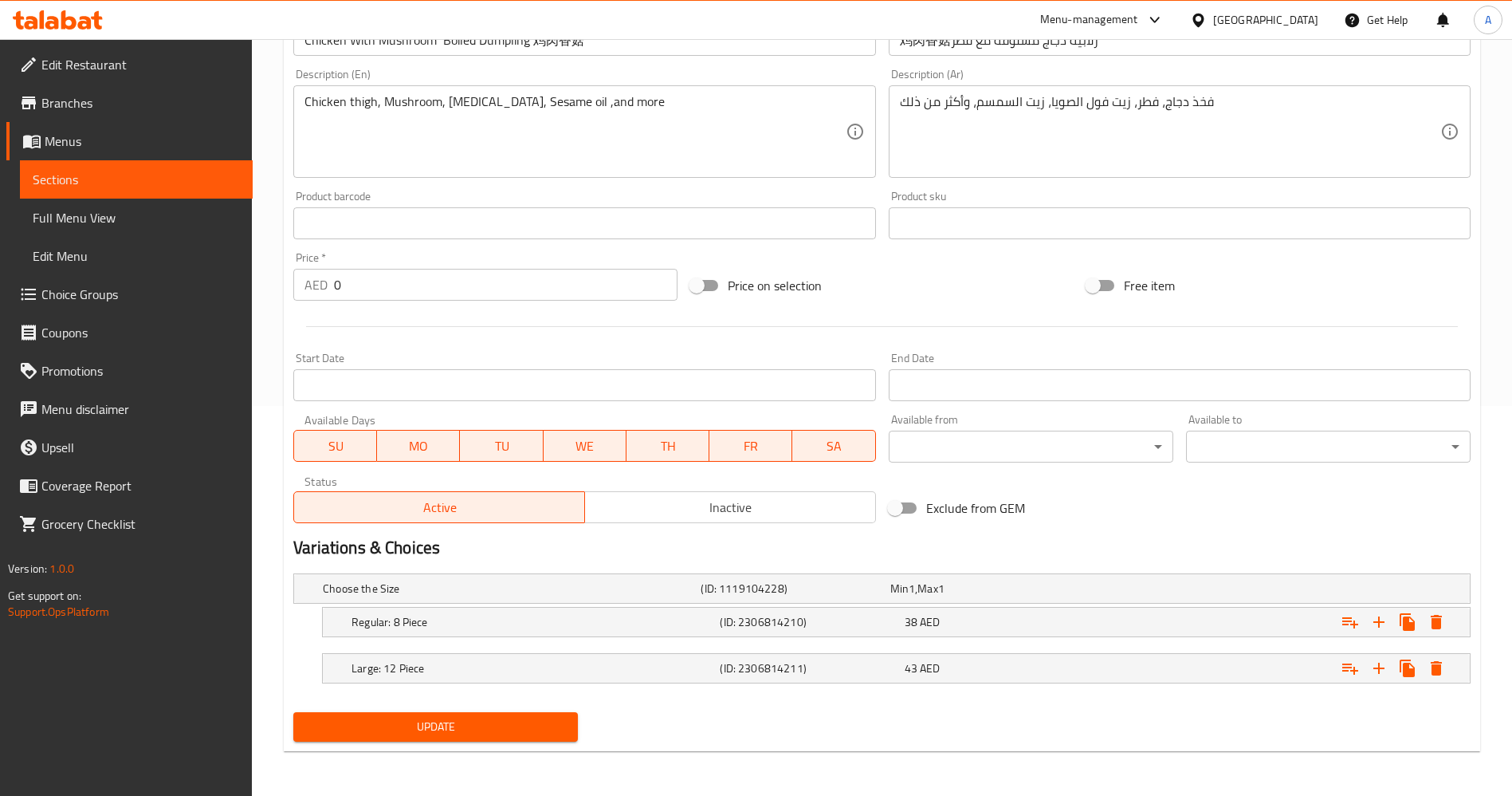
click at [441, 732] on span "Update" at bounding box center [435, 726] width 259 height 20
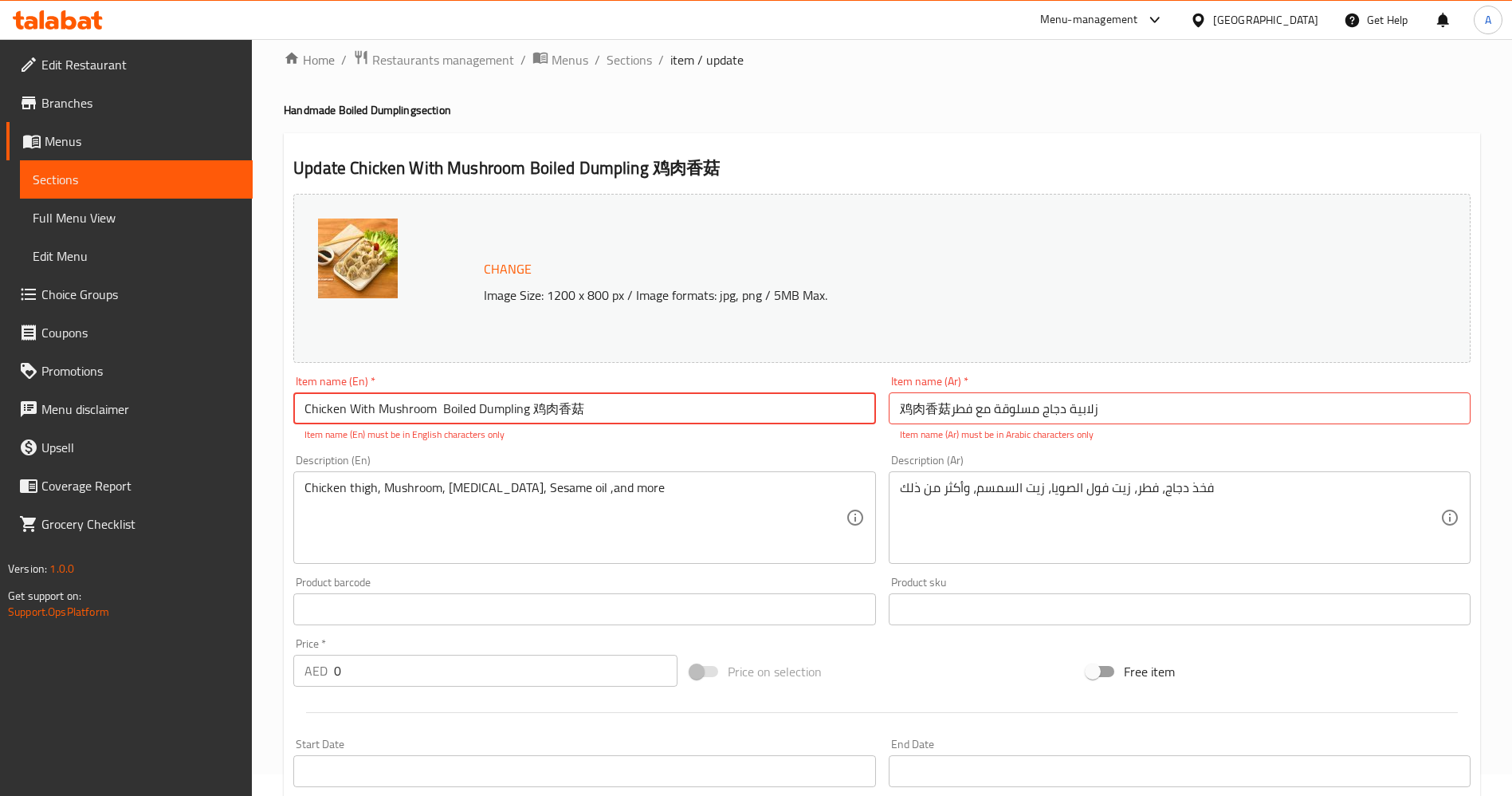
scroll to position [20, 0]
click at [473, 61] on span "Restaurants management" at bounding box center [444, 61] width 142 height 19
